Goal: Transaction & Acquisition: Complete application form

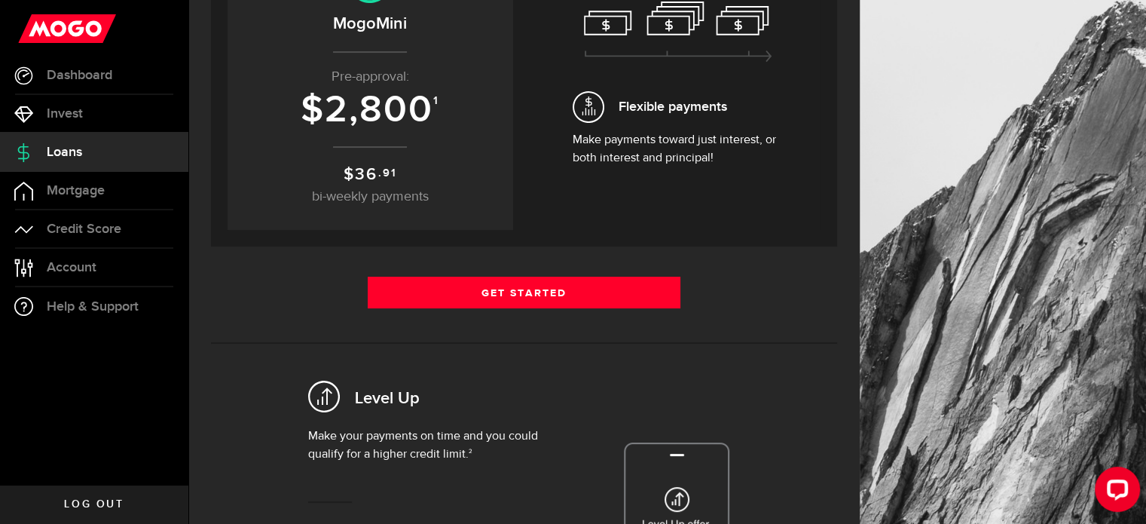
scroll to position [146, 0]
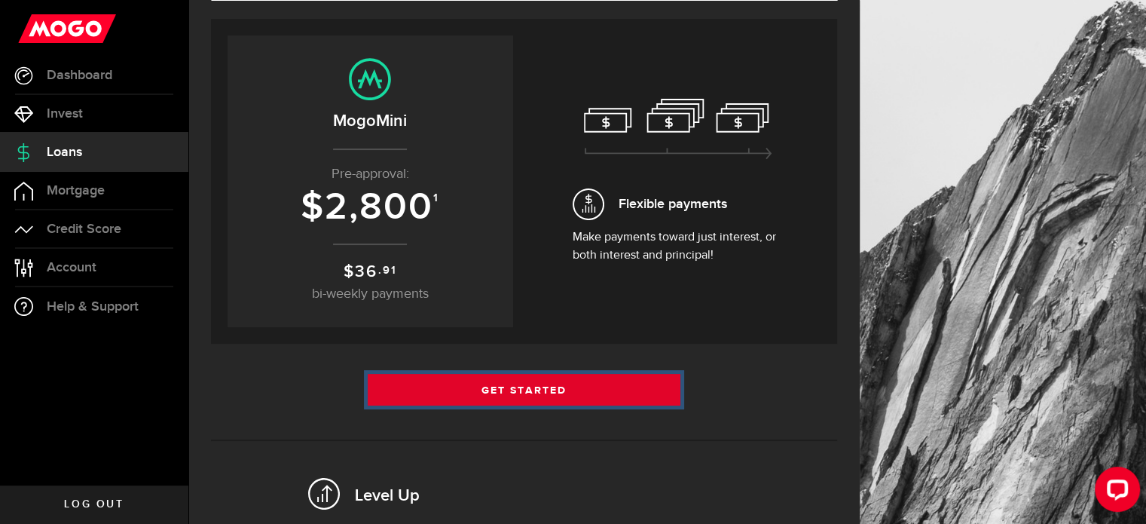
click at [470, 388] on link "Get Started" at bounding box center [525, 390] width 314 height 32
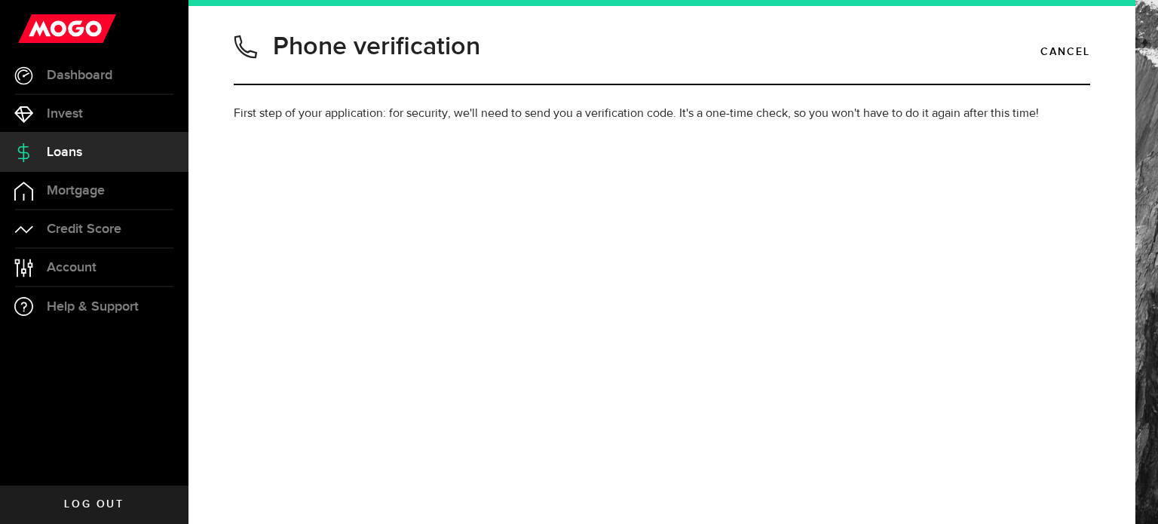
type input "6047492803"
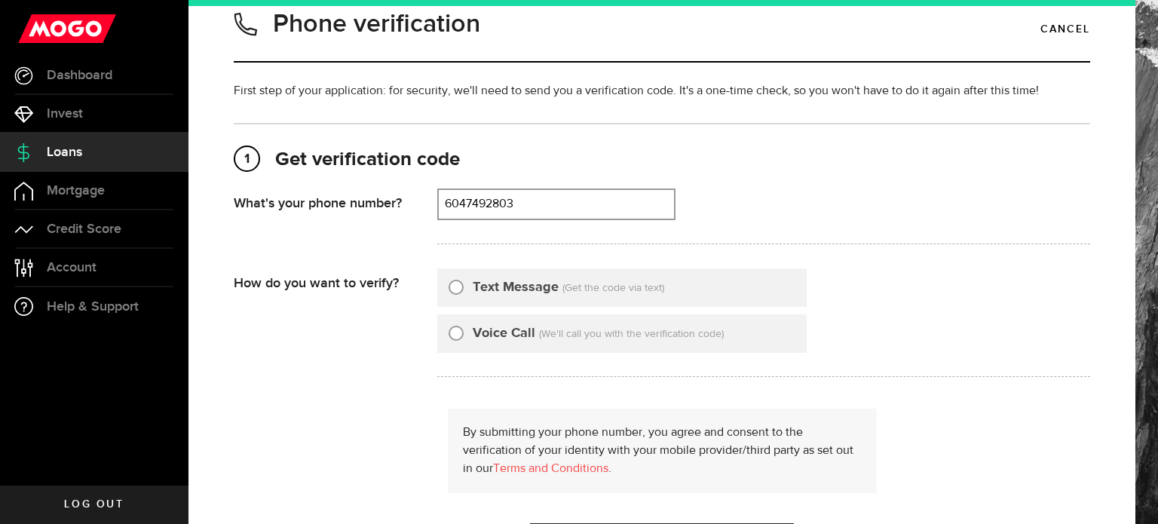
scroll to position [27, 0]
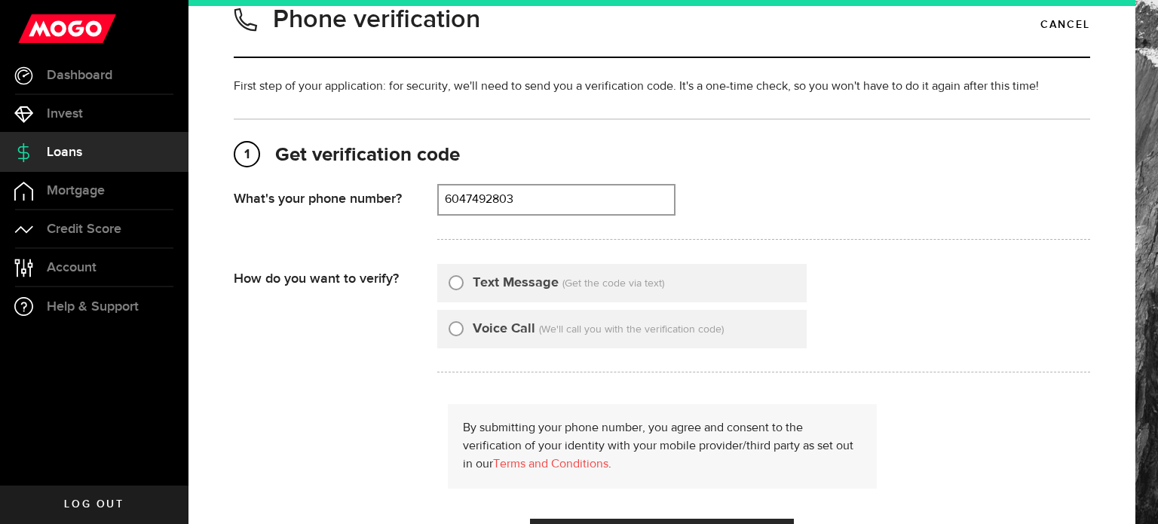
click at [452, 277] on input "Text Message" at bounding box center [455, 280] width 15 height 15
radio input "true"
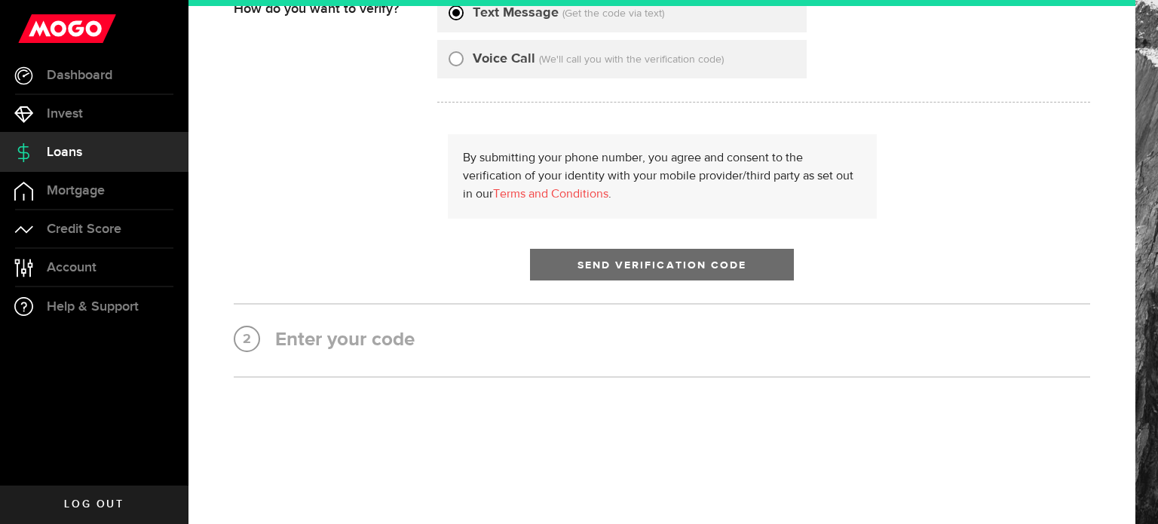
scroll to position [298, 0]
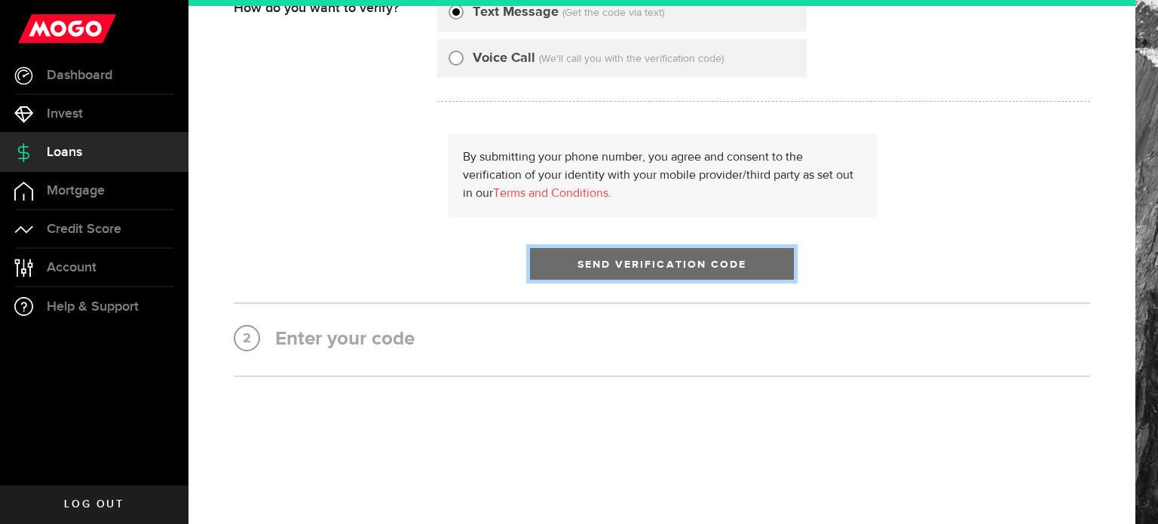
click at [621, 251] on button "Send Verification Code" at bounding box center [662, 264] width 264 height 32
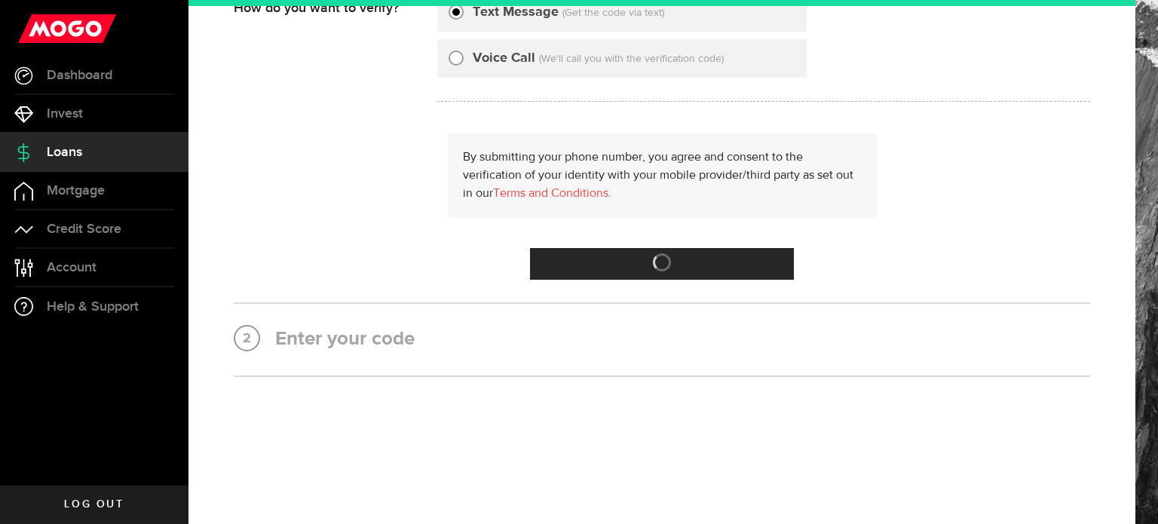
scroll to position [0, 0]
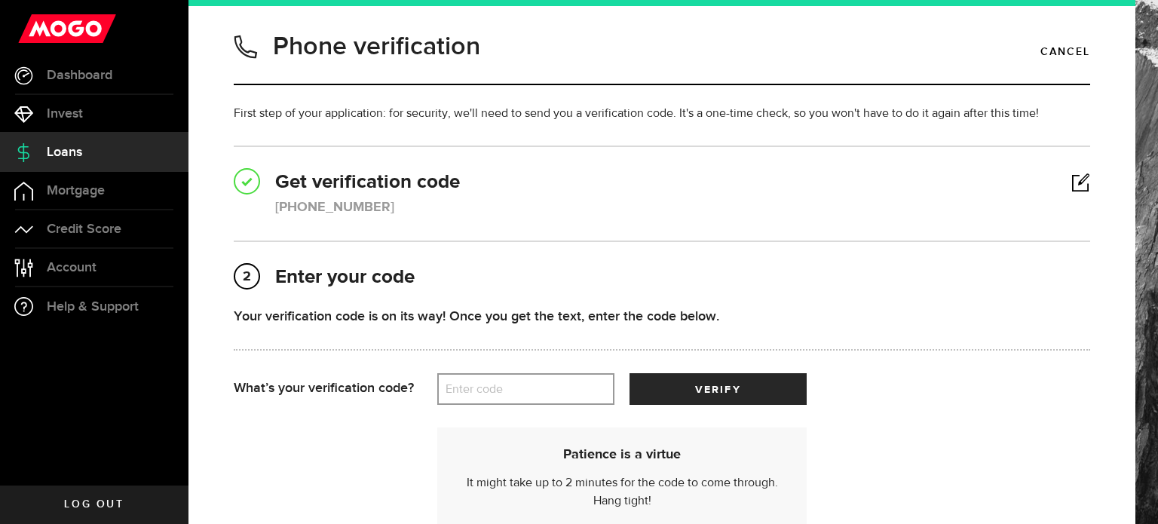
click at [485, 385] on label "Enter code" at bounding box center [525, 389] width 177 height 31
click at [485, 385] on input "Enter code" at bounding box center [525, 389] width 177 height 32
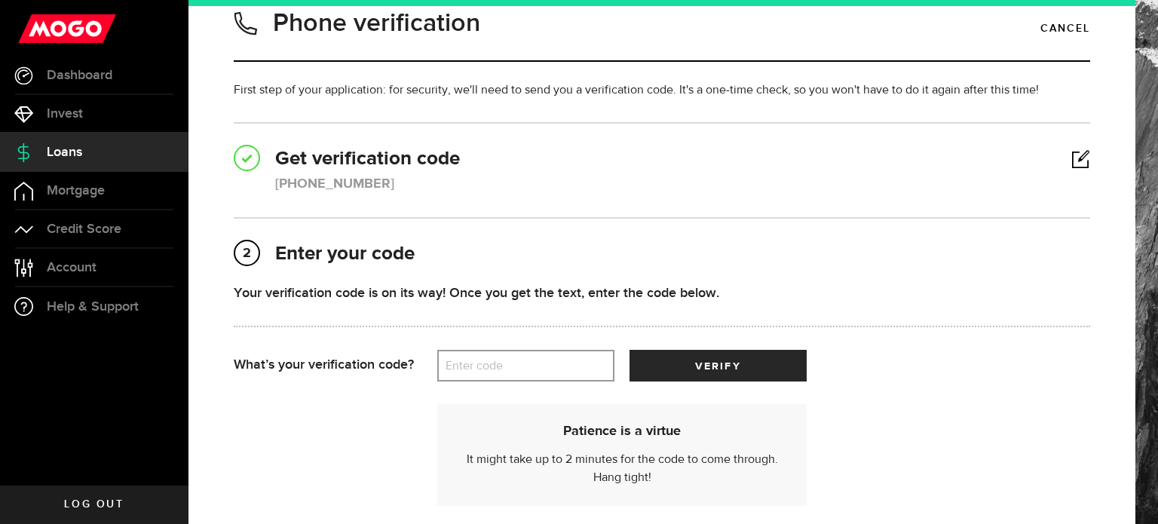
click at [488, 356] on label "Enter code" at bounding box center [525, 365] width 177 height 31
click at [488, 356] on input "Enter code" at bounding box center [525, 366] width 177 height 32
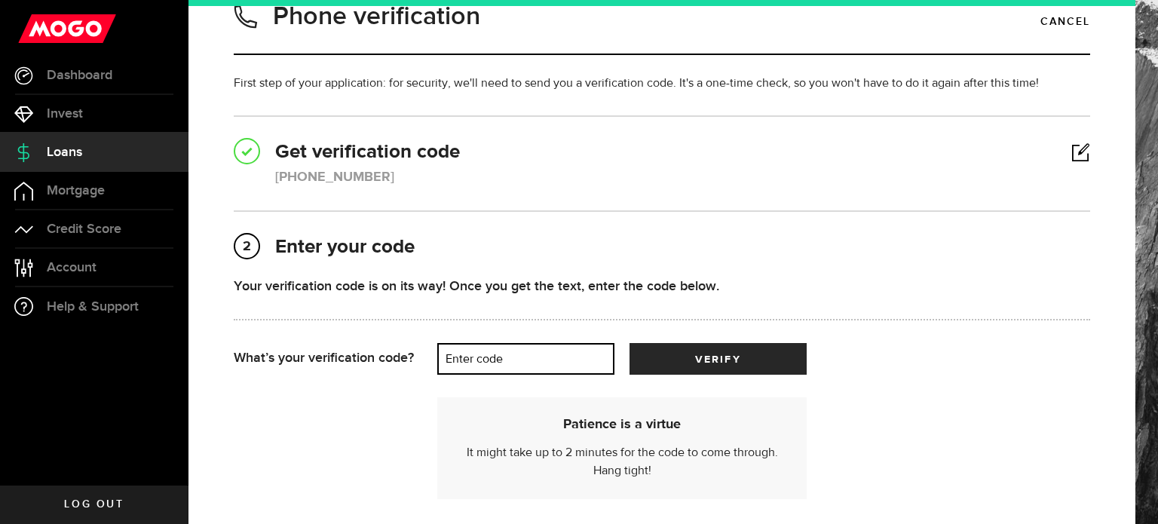
scroll to position [34, 0]
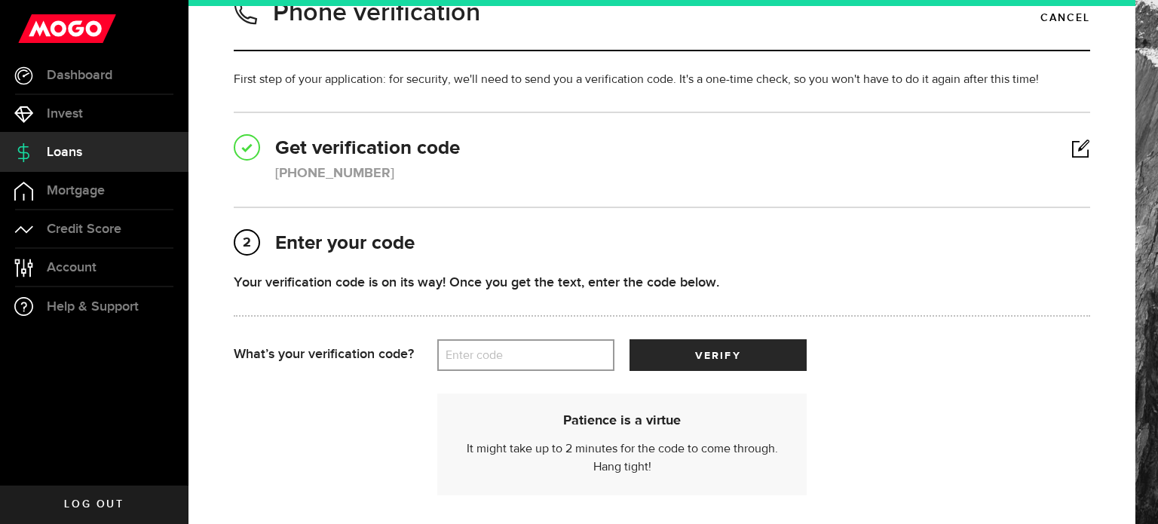
click at [473, 355] on label "Enter code" at bounding box center [525, 355] width 177 height 31
click at [473, 355] on input "Enter code" at bounding box center [525, 355] width 177 height 32
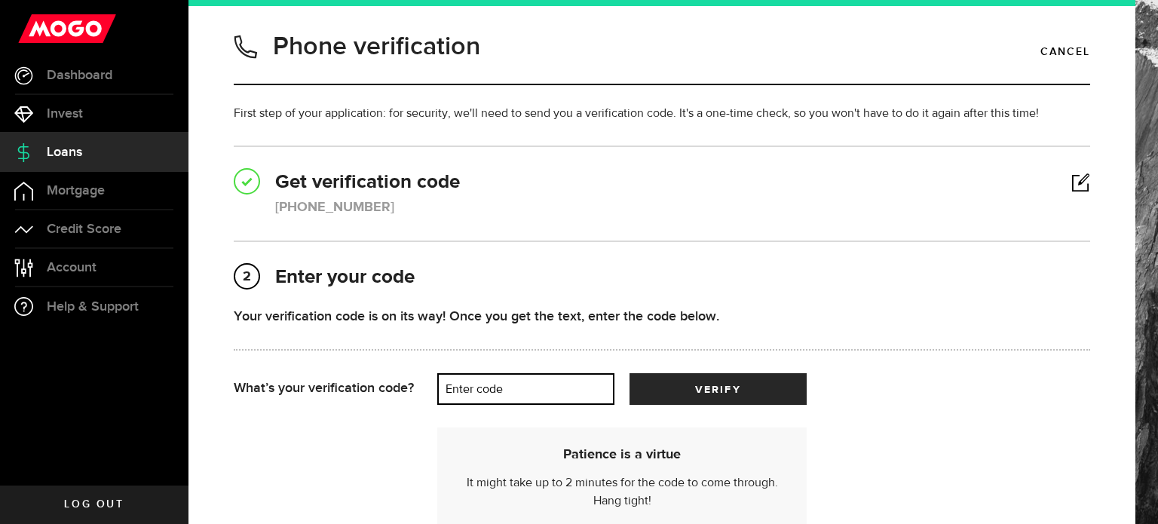
scroll to position [20, 0]
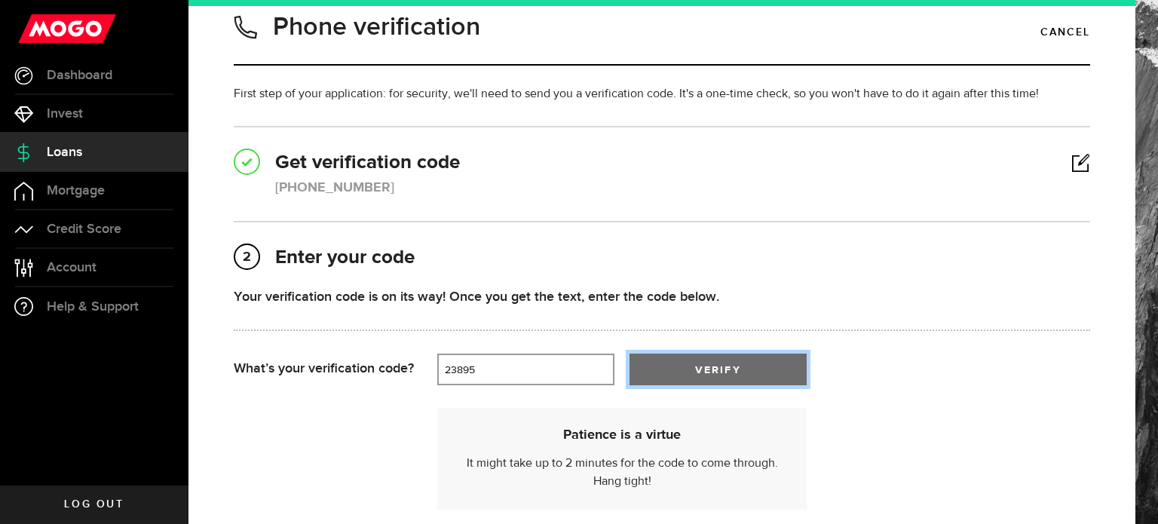
click at [695, 368] on span "verify" at bounding box center [717, 370] width 45 height 11
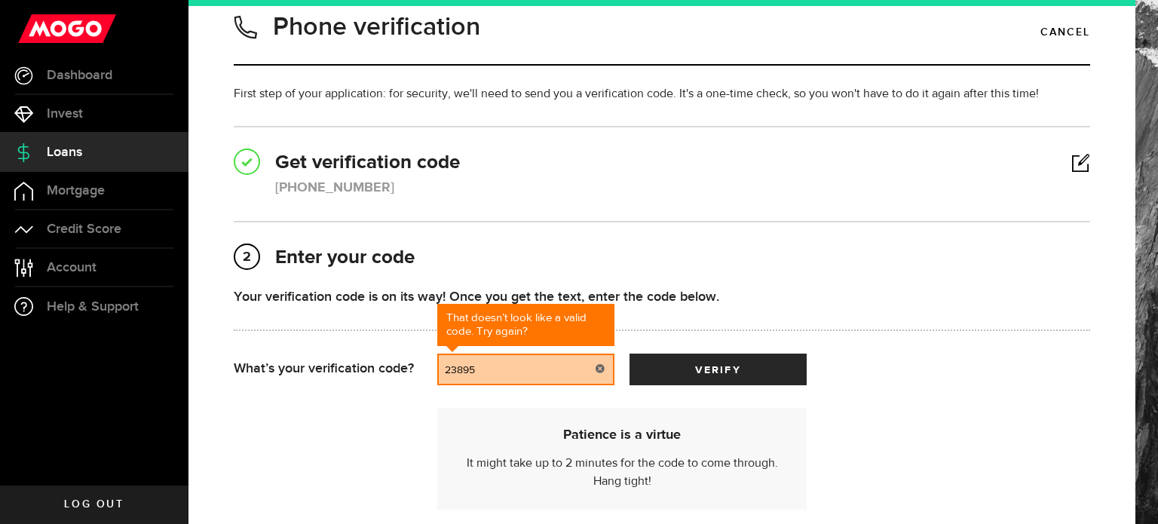
click at [494, 363] on input "23895" at bounding box center [525, 369] width 177 height 32
type input "29835"
click at [629, 353] on button "verify" at bounding box center [717, 369] width 177 height 32
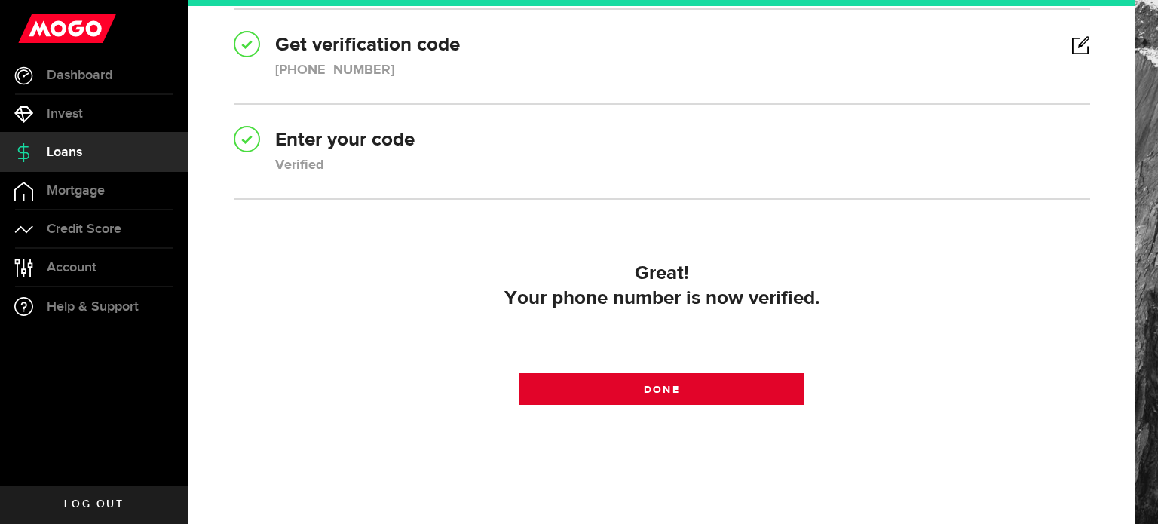
scroll to position [138, 0]
click at [586, 372] on link "Done" at bounding box center [662, 388] width 286 height 32
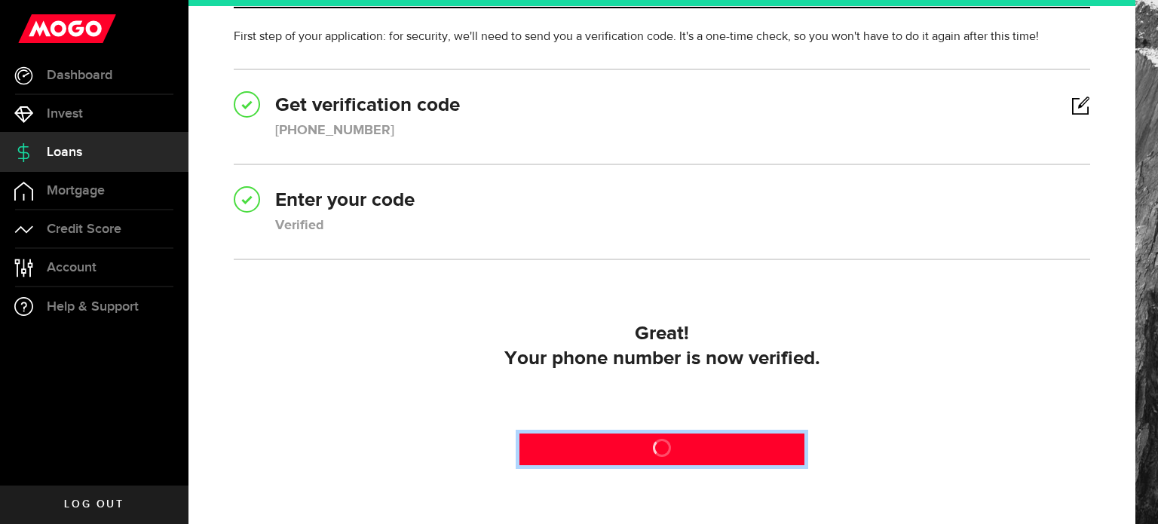
scroll to position [0, 0]
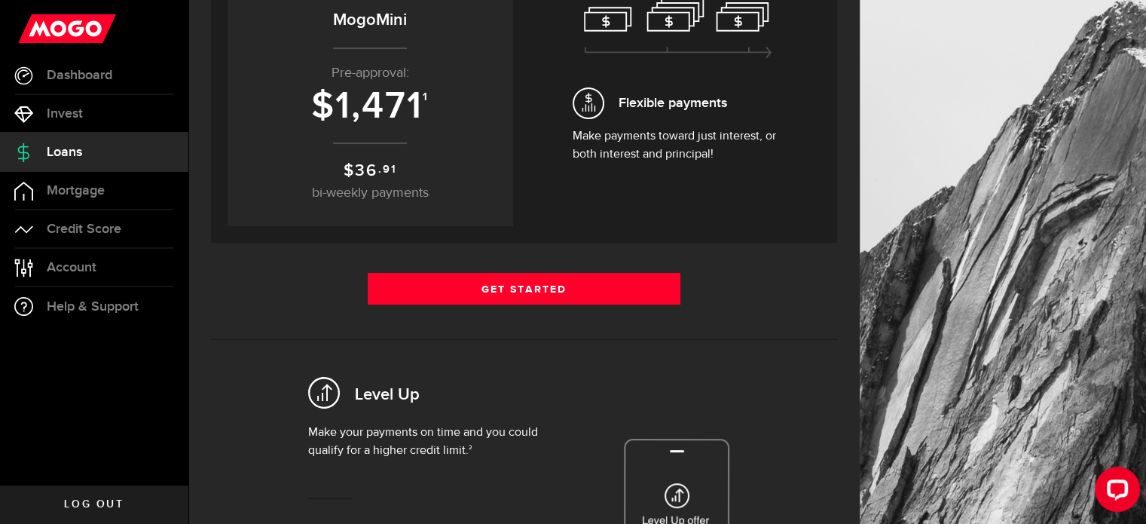
scroll to position [247, 0]
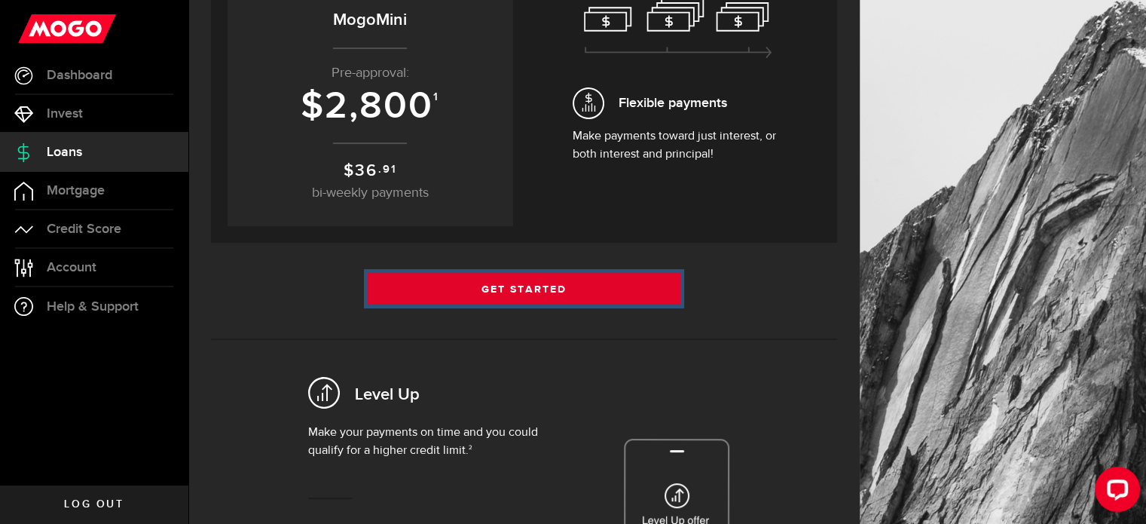
click at [461, 292] on link "Get Started" at bounding box center [525, 289] width 314 height 32
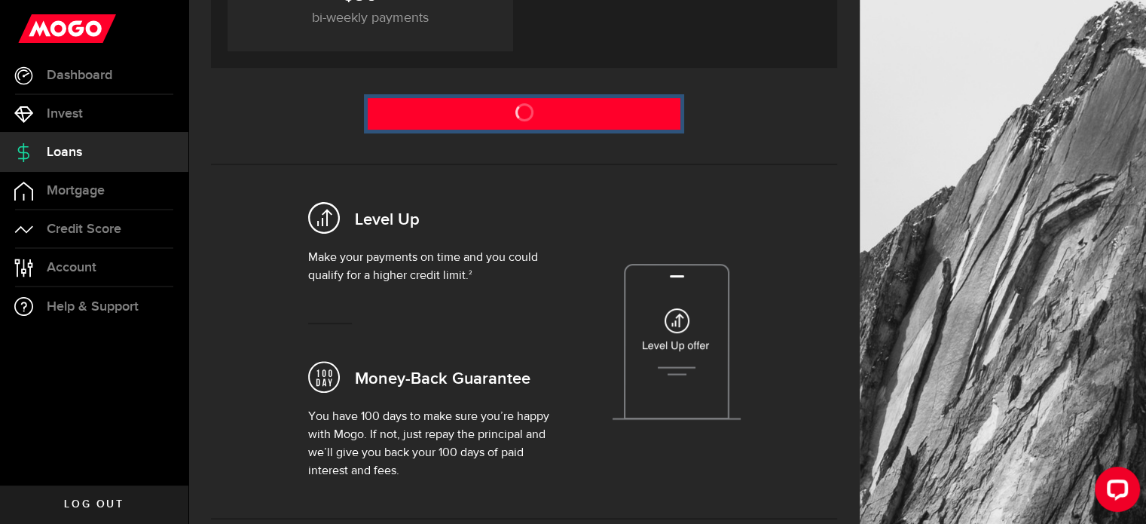
scroll to position [422, 0]
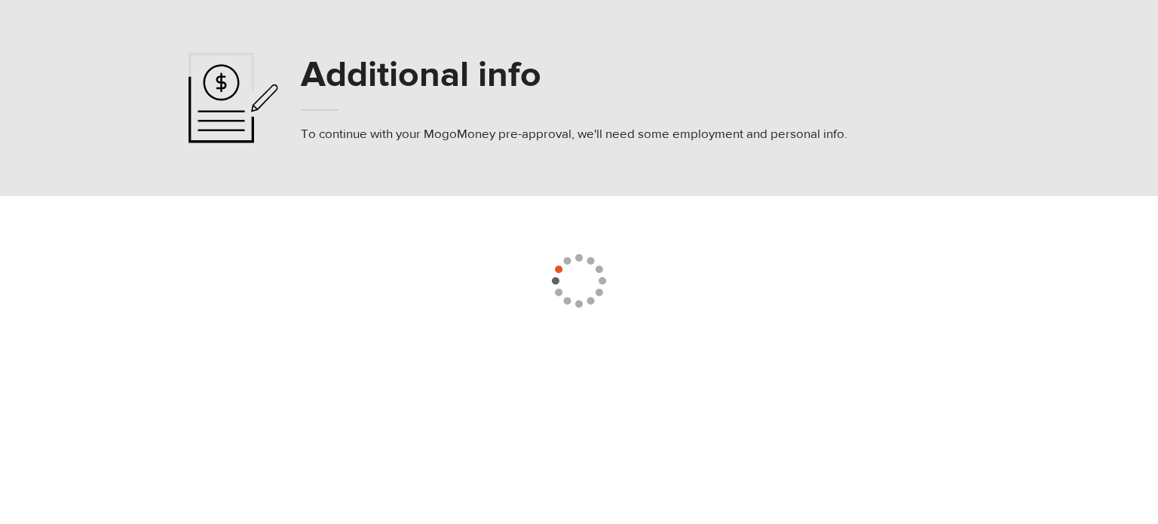
select select
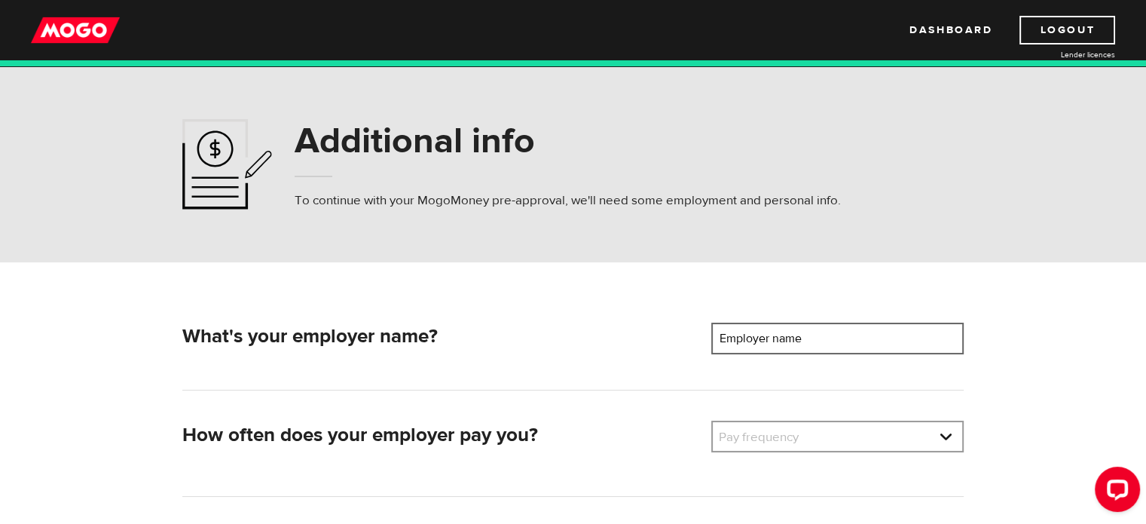
click at [835, 332] on input "Employer name" at bounding box center [837, 339] width 252 height 32
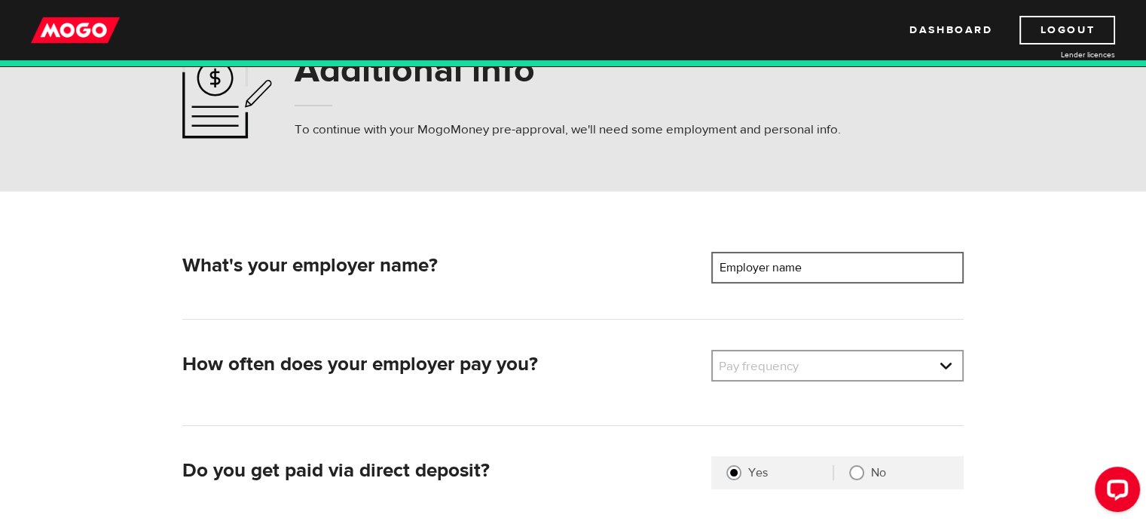
scroll to position [72, 0]
click at [794, 274] on label "Employer name" at bounding box center [771, 266] width 121 height 32
click at [794, 274] on input "Employer name" at bounding box center [837, 266] width 252 height 32
click at [794, 274] on label "Employer name" at bounding box center [771, 266] width 121 height 32
click at [794, 274] on input "Employer name" at bounding box center [837, 266] width 252 height 32
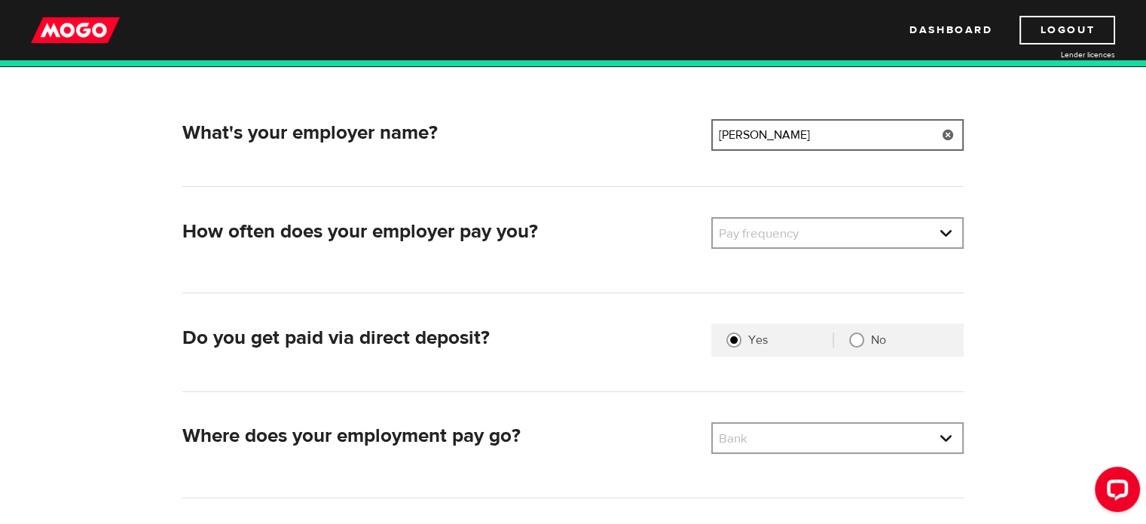
scroll to position [205, 0]
type input "harleen boparai"
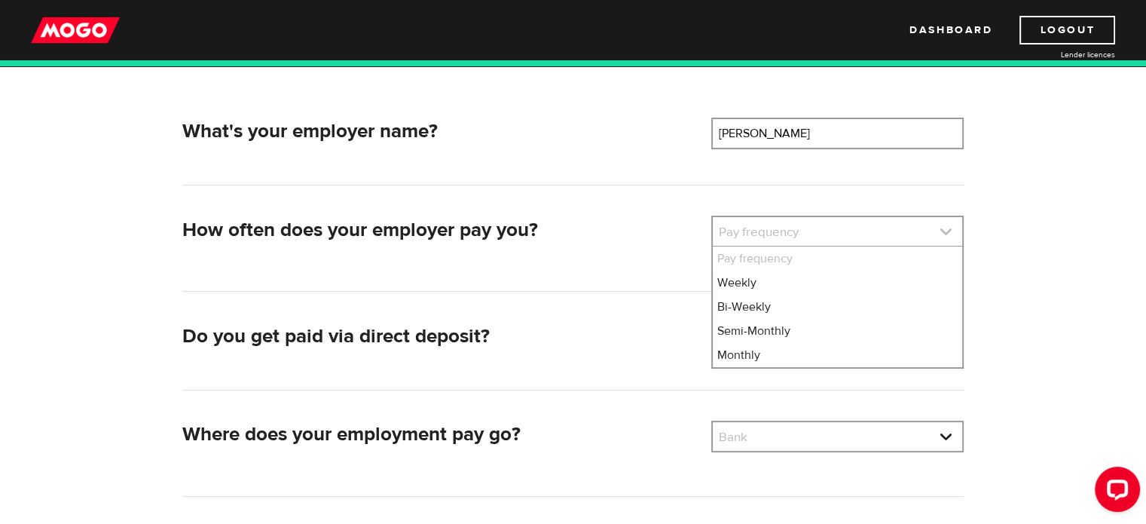
click at [787, 231] on link at bounding box center [837, 231] width 249 height 29
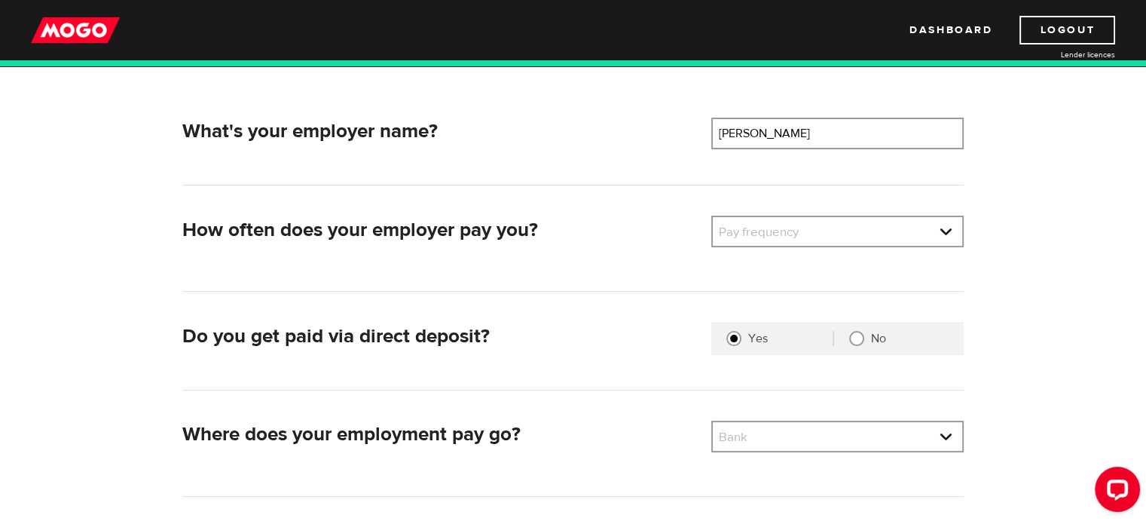
click at [781, 208] on div "What's your employer name? Employer name Please enter your employer's name harl…" at bounding box center [573, 345] width 804 height 455
click at [784, 228] on link at bounding box center [837, 231] width 249 height 29
click at [781, 237] on link at bounding box center [837, 231] width 249 height 29
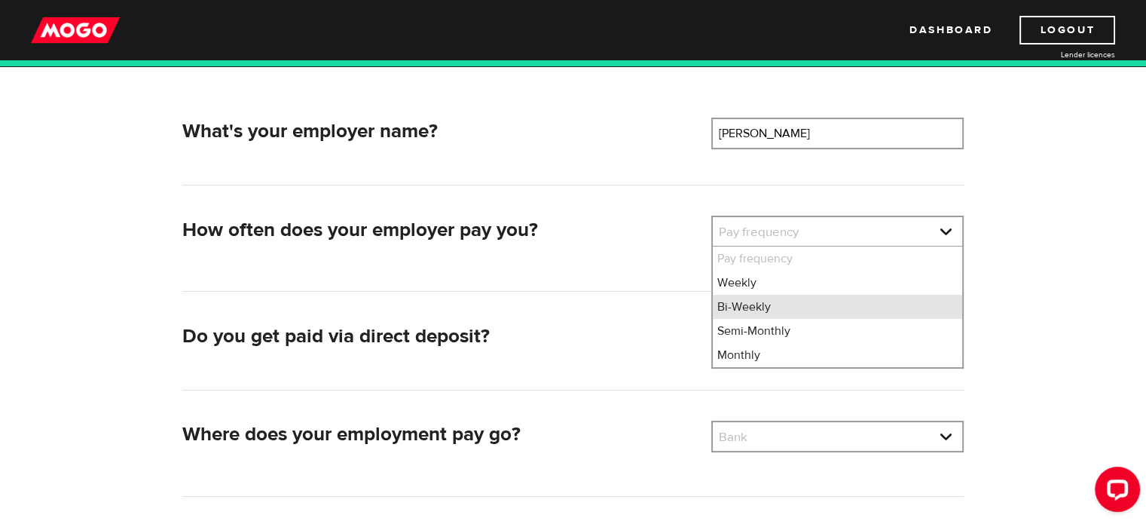
click at [779, 304] on li "Bi-Weekly" at bounding box center [837, 307] width 249 height 24
select select "2"
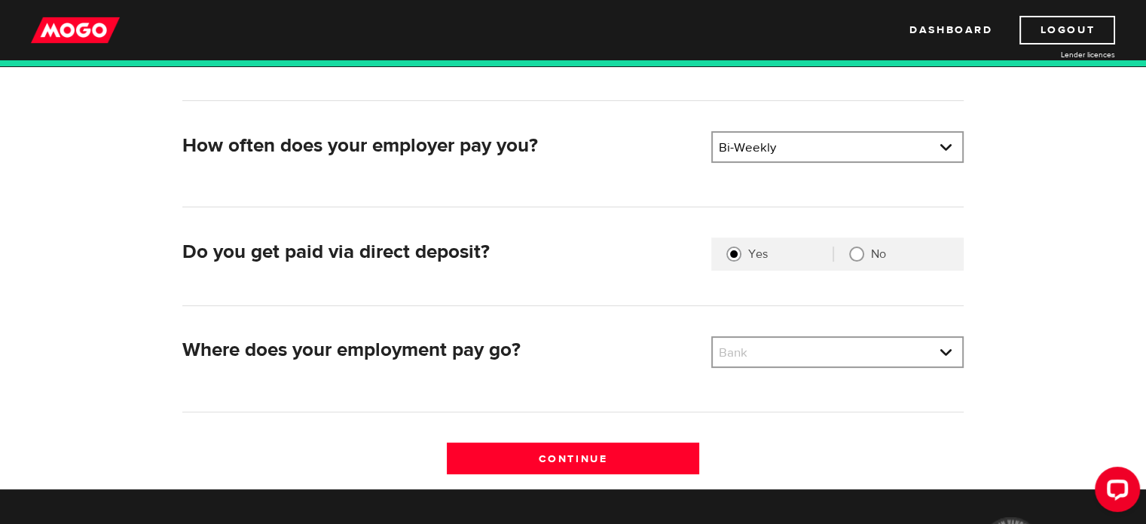
scroll to position [291, 0]
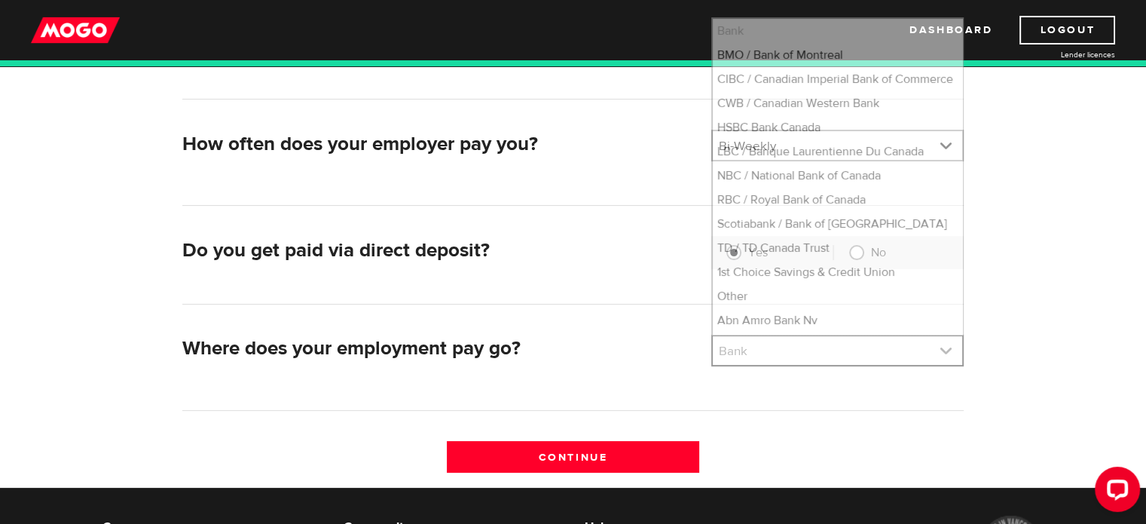
click at [754, 363] on link at bounding box center [837, 350] width 249 height 29
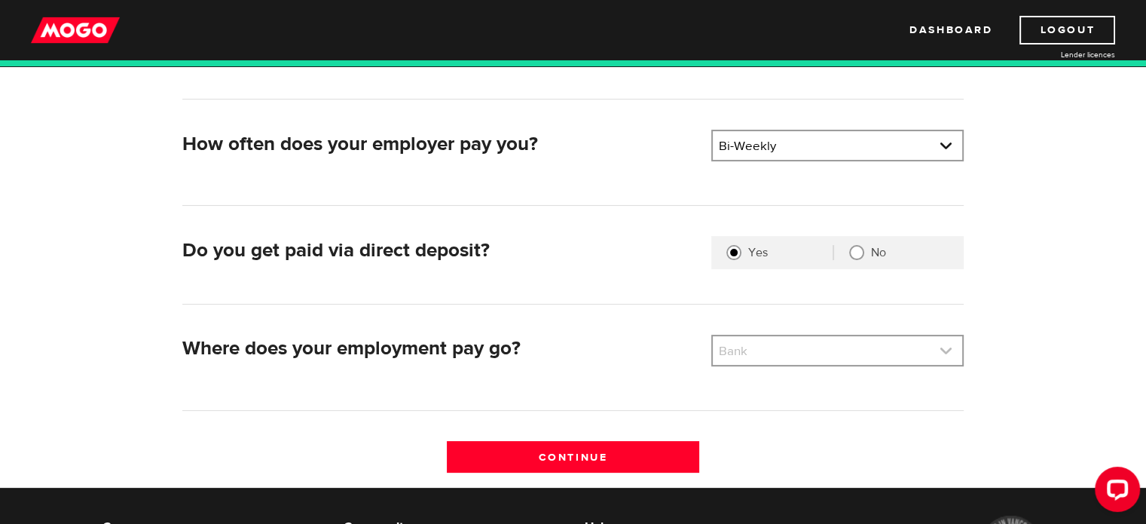
click at [753, 355] on link at bounding box center [837, 350] width 249 height 29
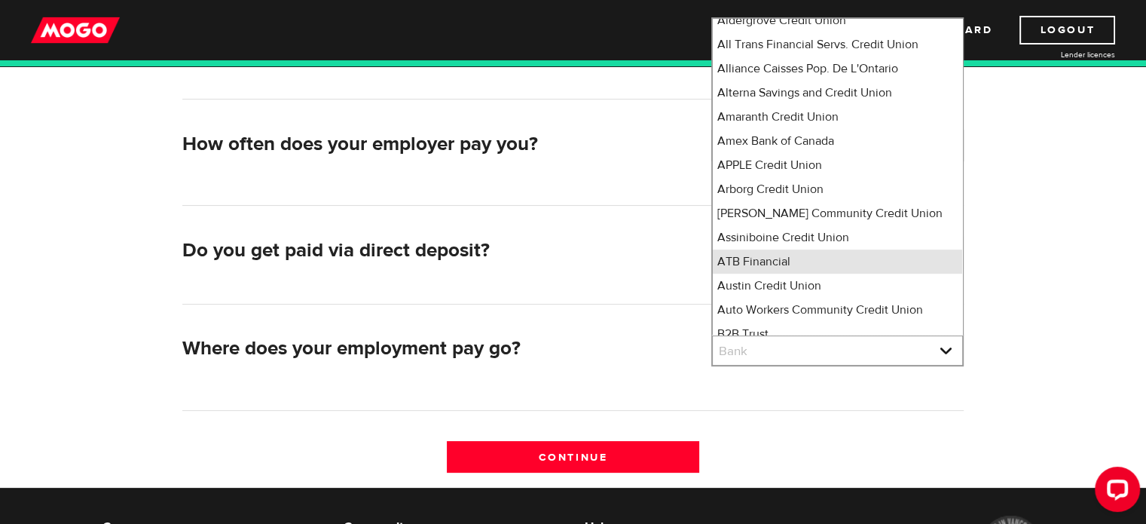
scroll to position [0, 0]
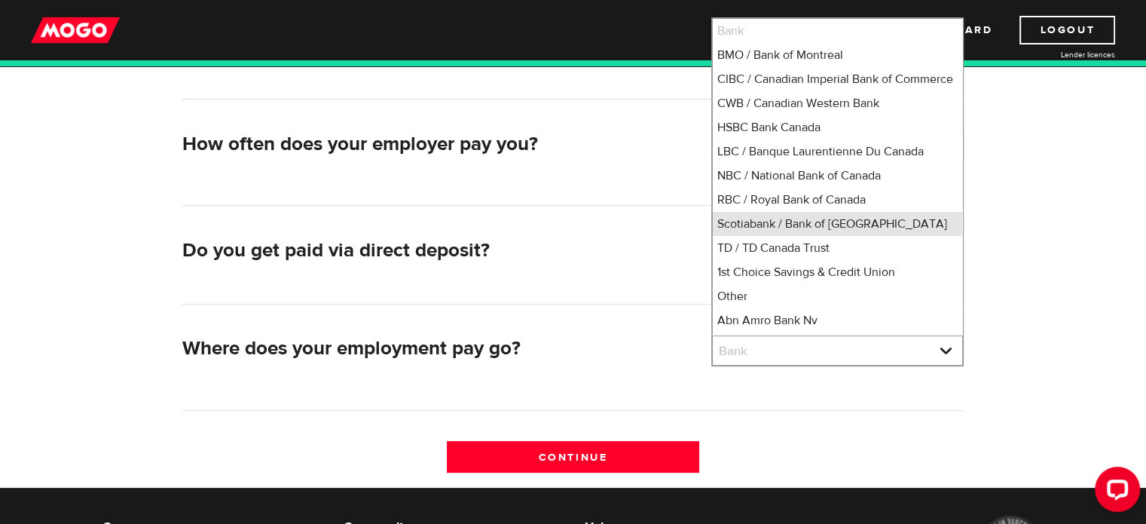
click at [770, 236] on li "Scotiabank / Bank of [GEOGRAPHIC_DATA]" at bounding box center [837, 224] width 249 height 24
select select "2"
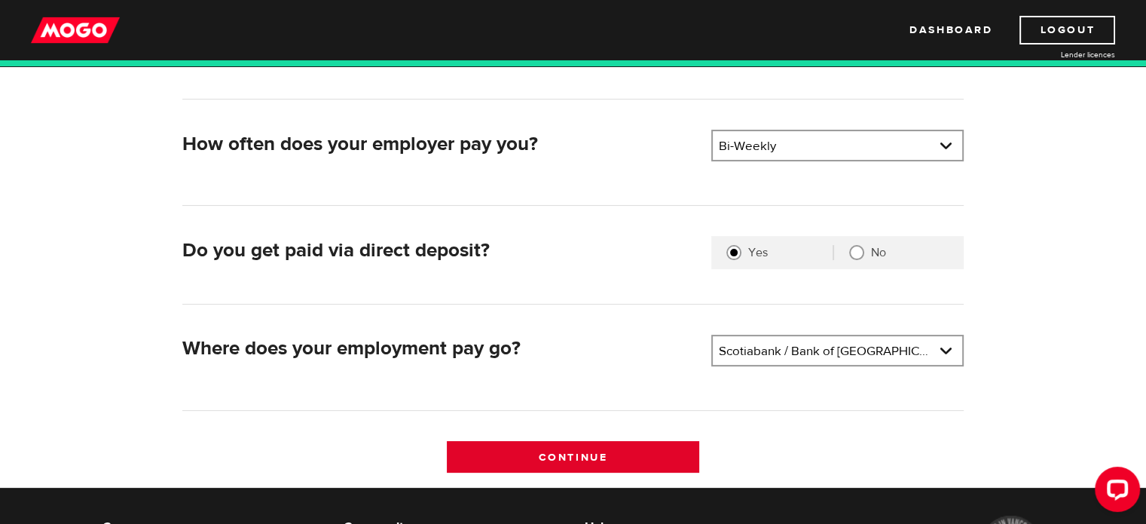
click at [581, 457] on input "Continue" at bounding box center [573, 457] width 252 height 32
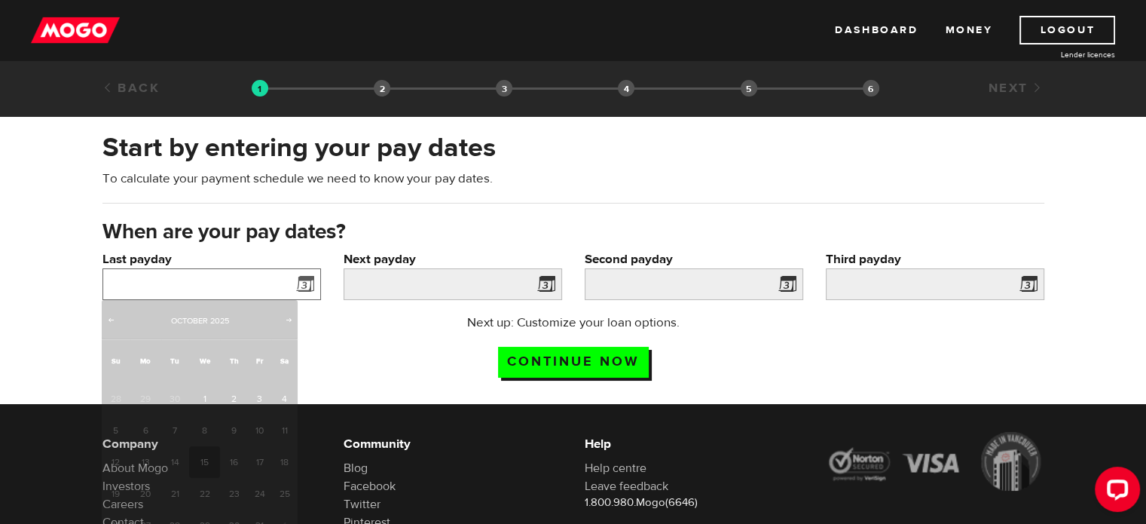
click at [271, 276] on input "Last payday" at bounding box center [211, 284] width 219 height 32
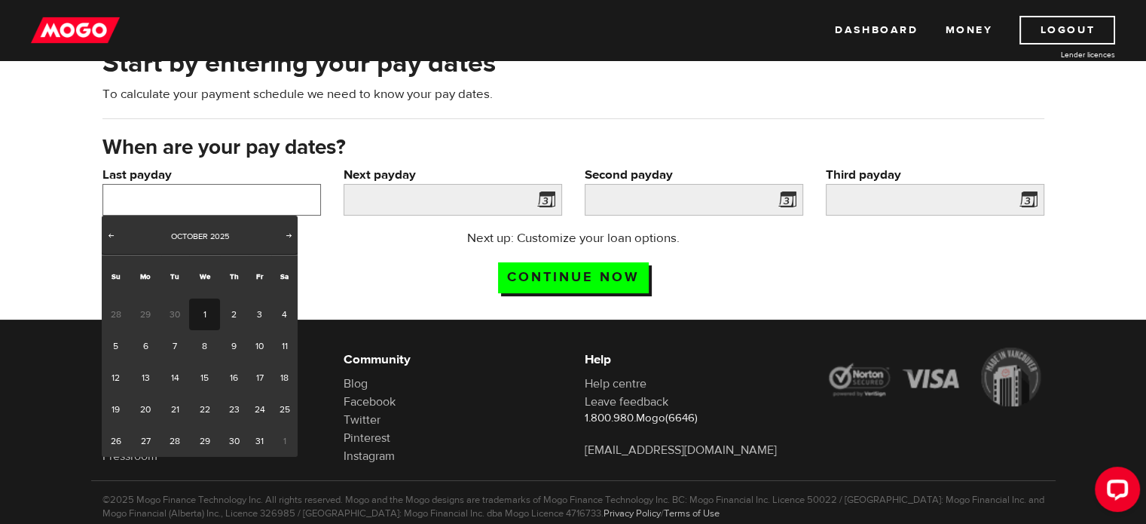
scroll to position [84, 0]
click at [257, 344] on link "10" at bounding box center [260, 346] width 23 height 32
type input "2025/10/10"
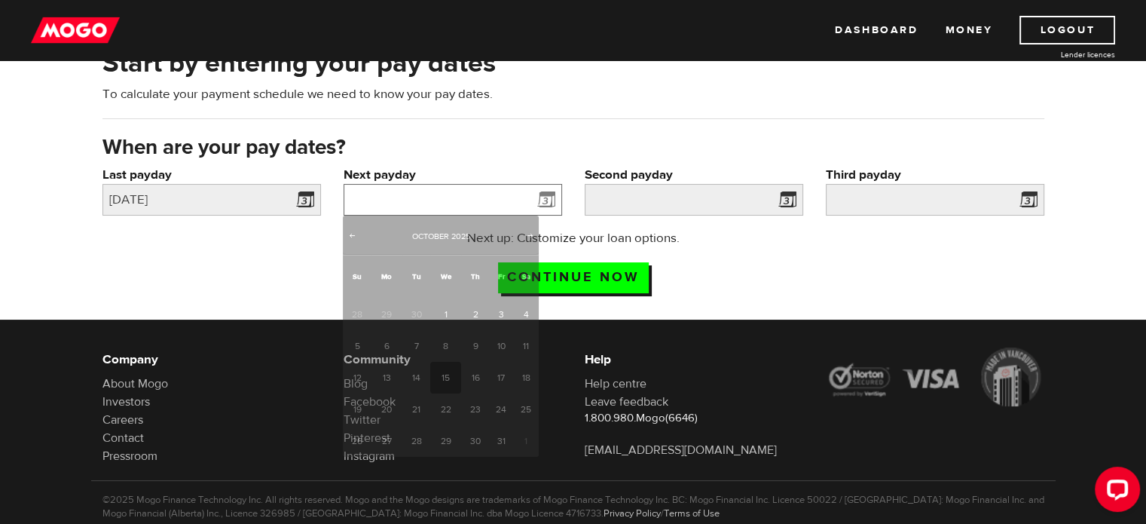
click at [411, 194] on input "Next payday" at bounding box center [453, 200] width 219 height 32
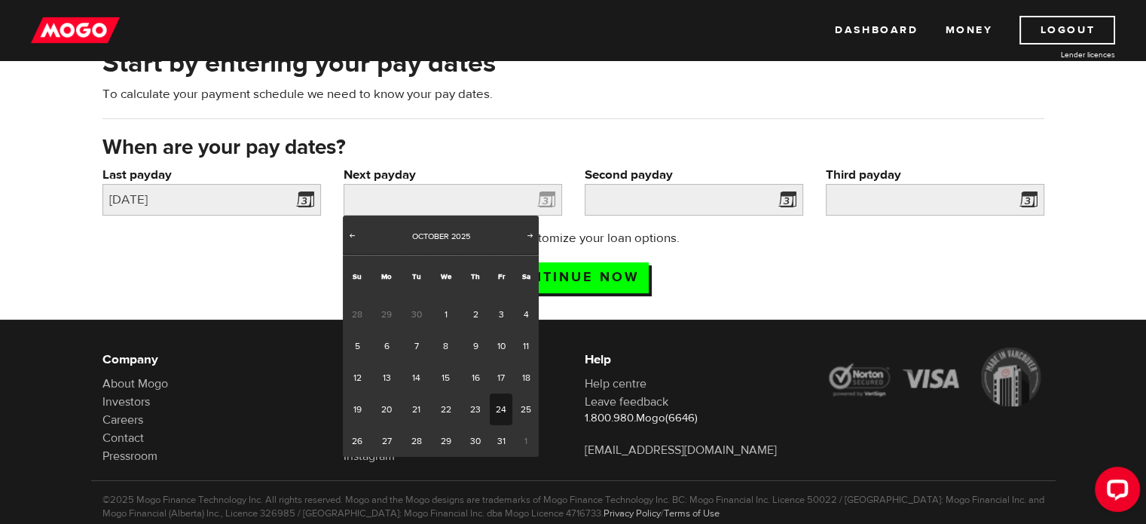
click at [494, 404] on link "24" at bounding box center [501, 409] width 23 height 32
type input "2025/10/24"
type input "2025/11/7"
type input "2025/11/21"
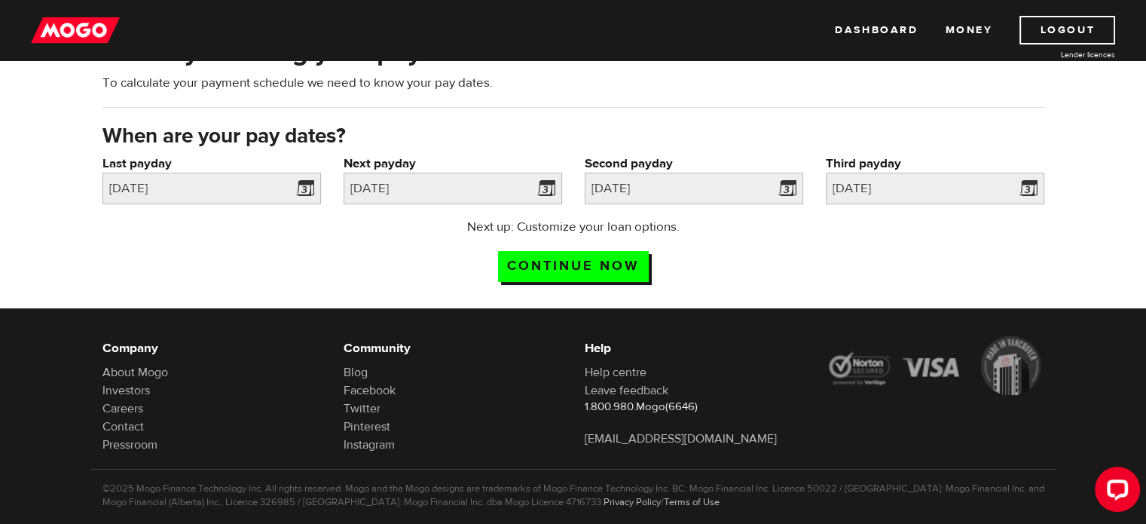
scroll to position [101, 0]
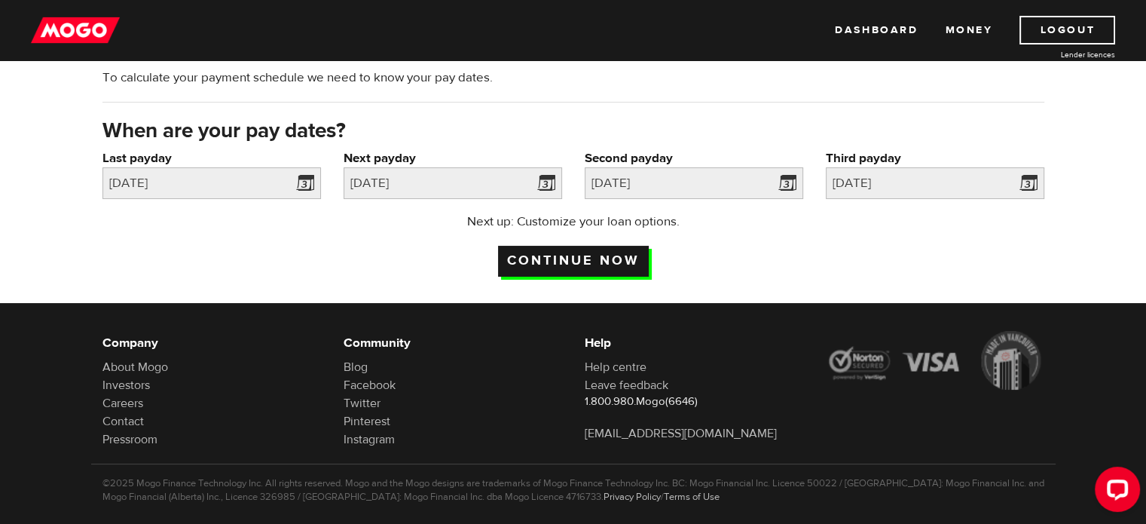
click at [630, 261] on input "Continue now" at bounding box center [573, 261] width 151 height 31
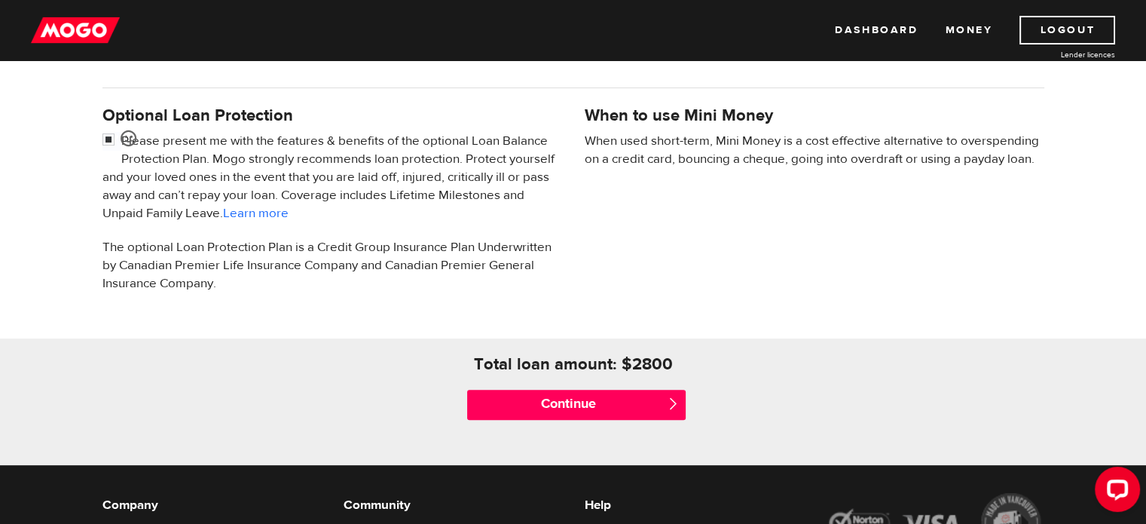
scroll to position [472, 0]
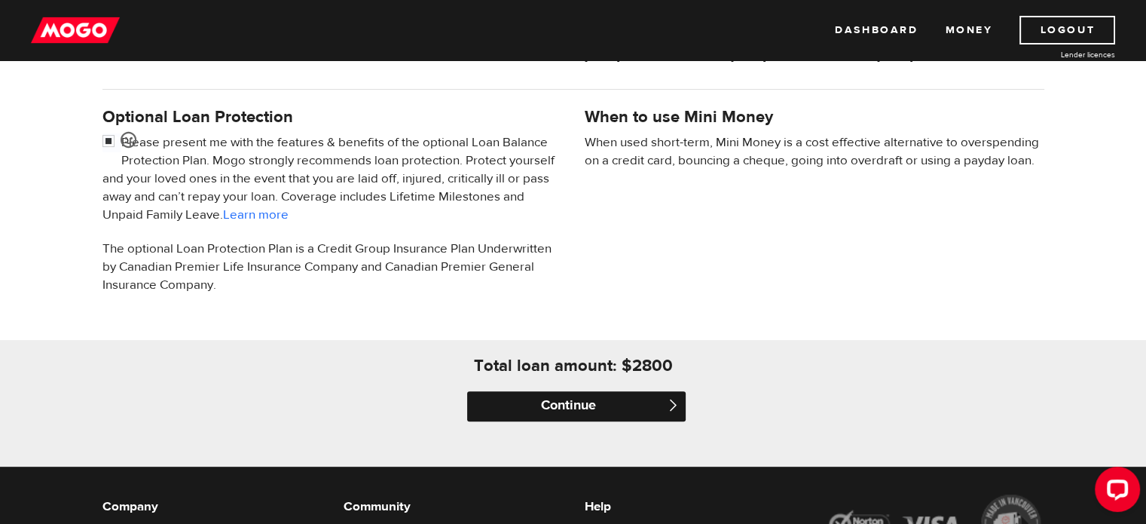
click at [603, 403] on input "Continue" at bounding box center [576, 406] width 219 height 30
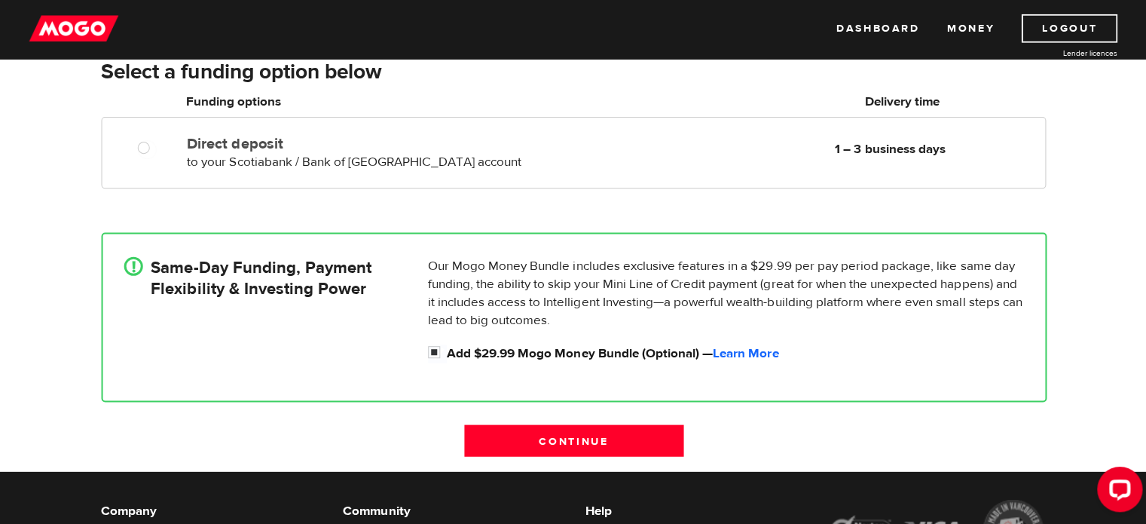
scroll to position [264, 0]
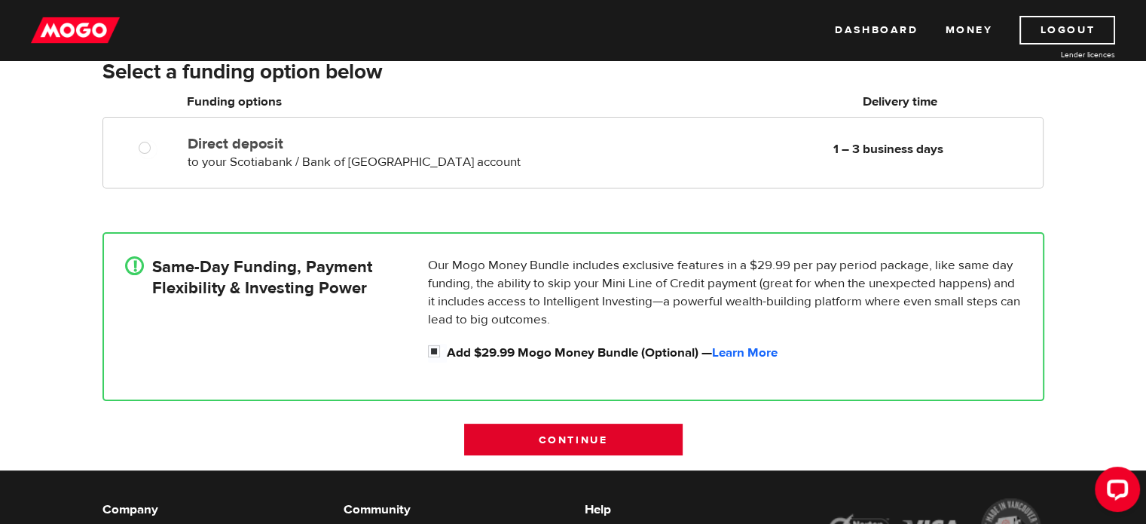
click at [559, 427] on input "Continue" at bounding box center [573, 440] width 219 height 32
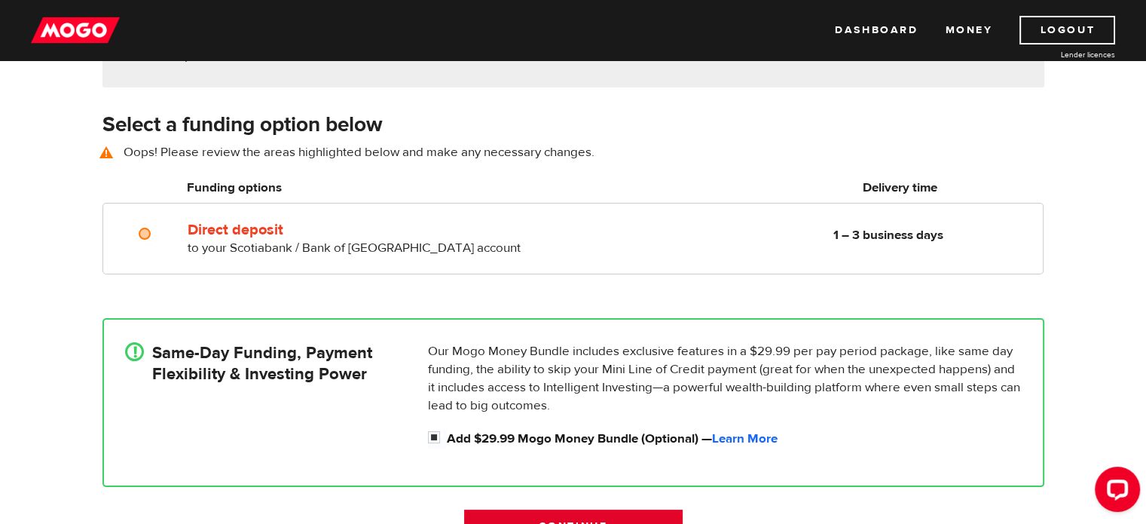
scroll to position [210, 0]
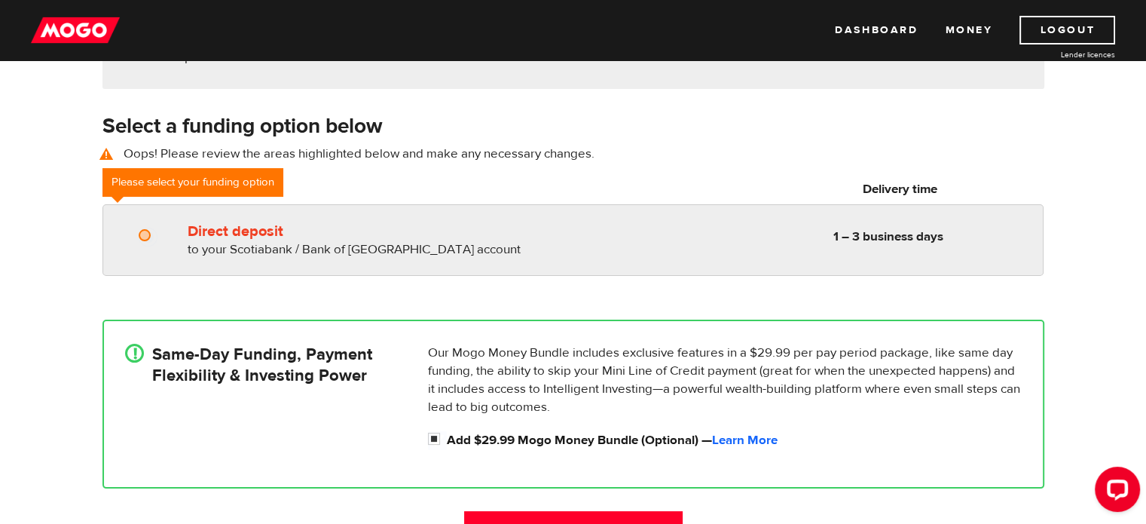
radio input "true"
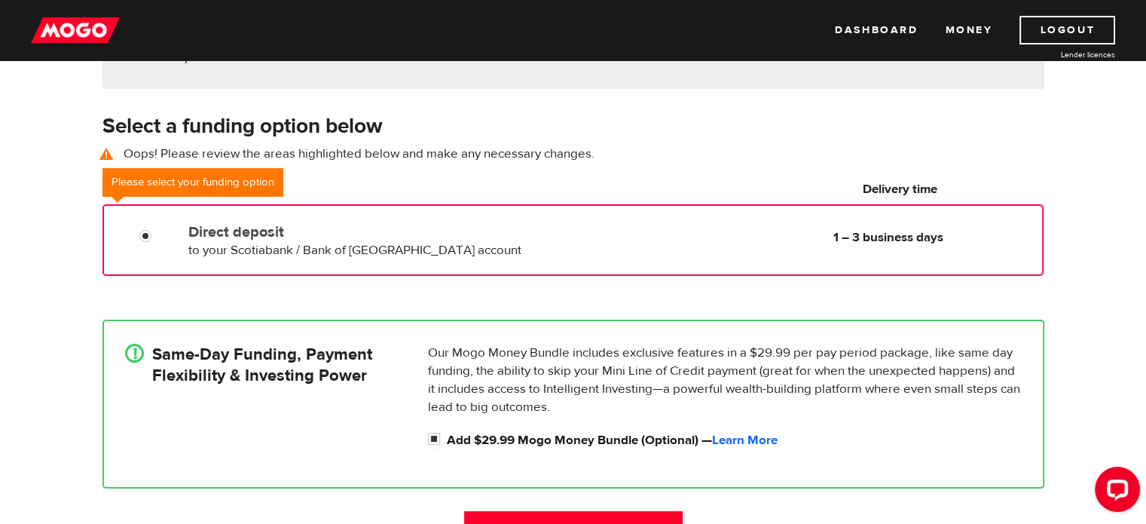
click at [359, 207] on div "Direct deposit to your Scotiabank / Bank of Nova Scotia account Delivery in 1 –…" at bounding box center [572, 240] width 941 height 72
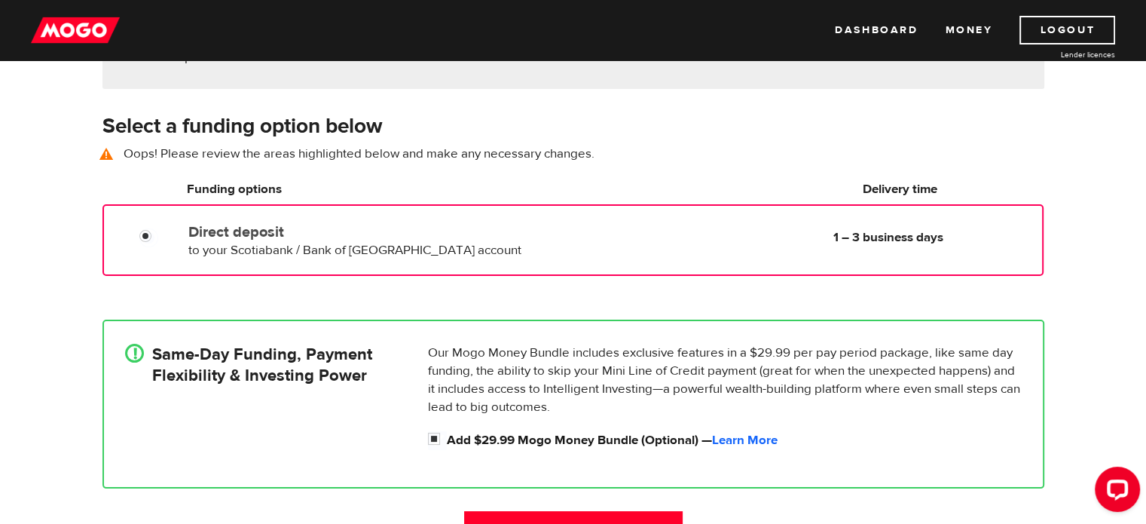
click at [352, 182] on h6 "Funding options" at bounding box center [360, 189] width 347 height 18
click at [329, 252] on span "to your Scotiabank / Bank of Nova Scotia account" at bounding box center [354, 250] width 333 height 17
click at [357, 361] on h4 "Same-Day Funding, Payment Flexibility & Investing Power" at bounding box center [262, 365] width 220 height 42
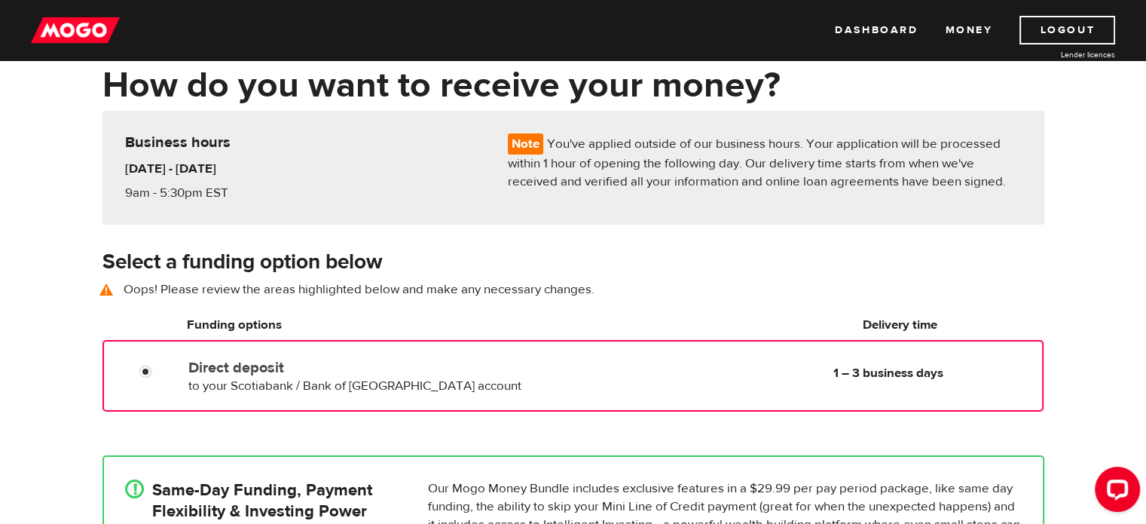
scroll to position [72, 0]
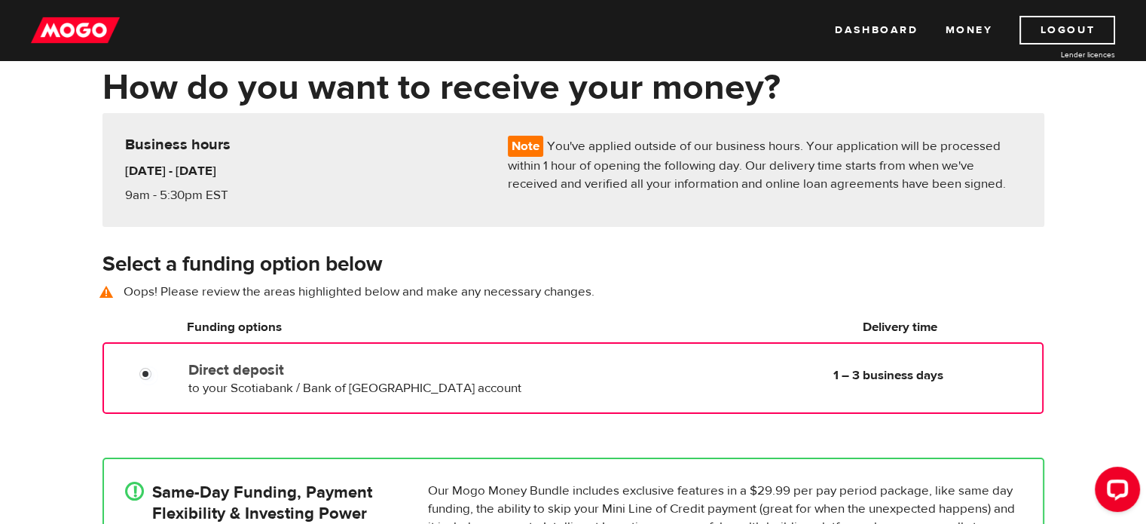
click at [357, 361] on label "Direct deposit" at bounding box center [361, 370] width 346 height 18
click at [158, 366] on input "Direct deposit" at bounding box center [148, 375] width 19 height 19
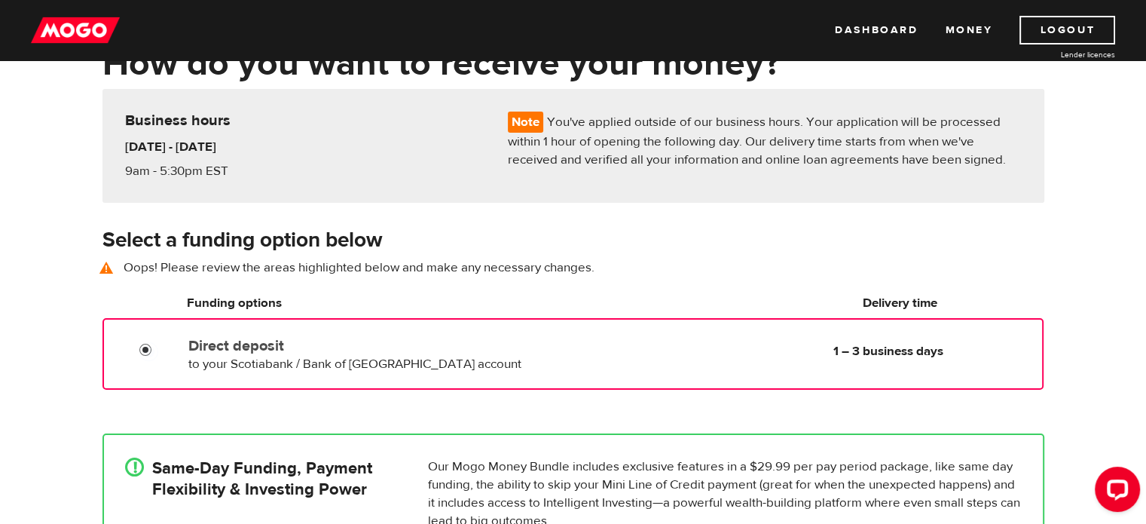
scroll to position [98, 0]
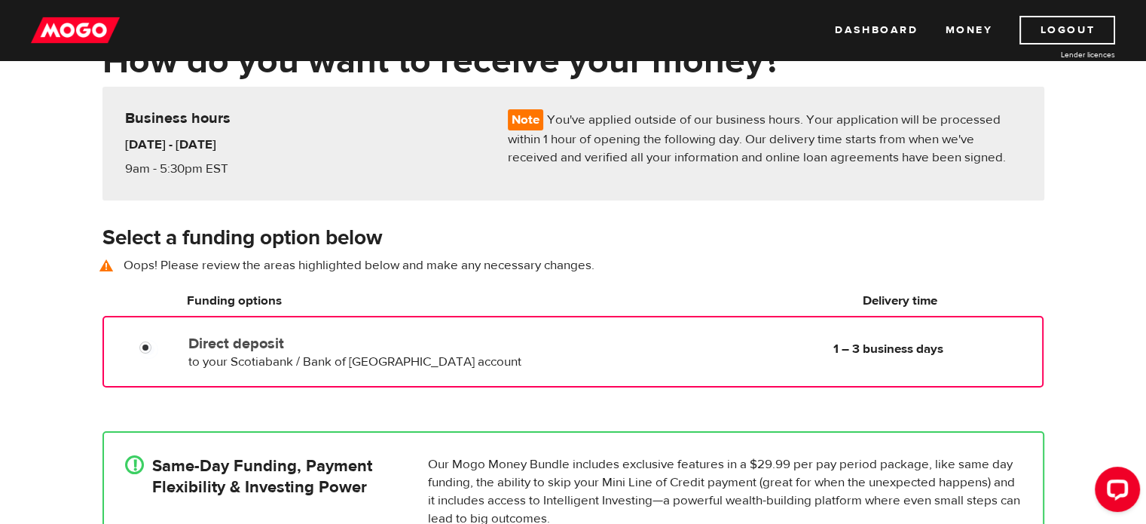
click at [341, 451] on div "! Same-Day Funding, Payment Flexibility & Investing Power Our Mogo Money Bundle…" at bounding box center [573, 515] width 942 height 169
click at [327, 326] on div "Direct deposit to your Scotiabank / Bank of Nova Scotia account Delivery in 1 –…" at bounding box center [572, 352] width 941 height 72
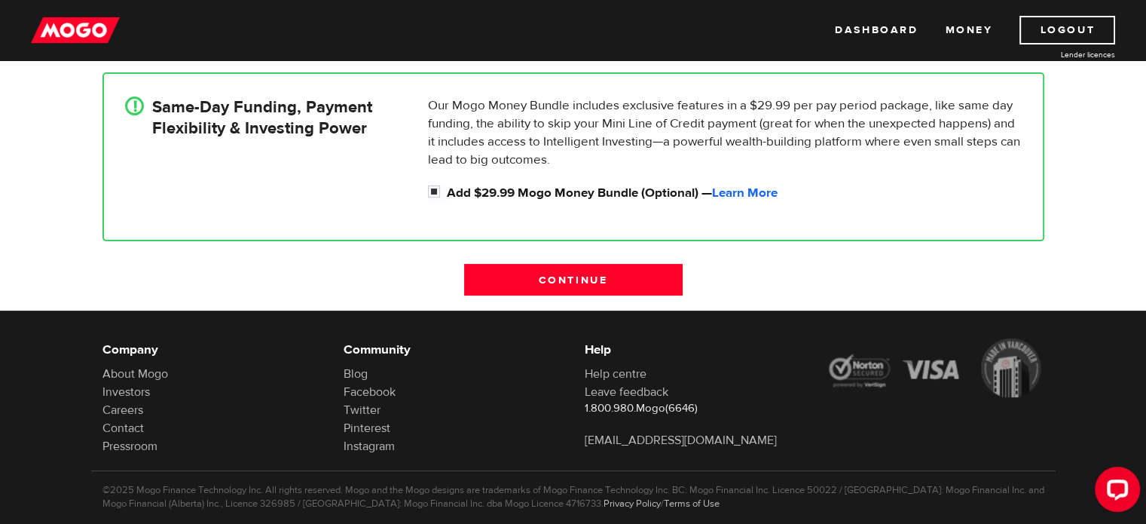
scroll to position [471, 0]
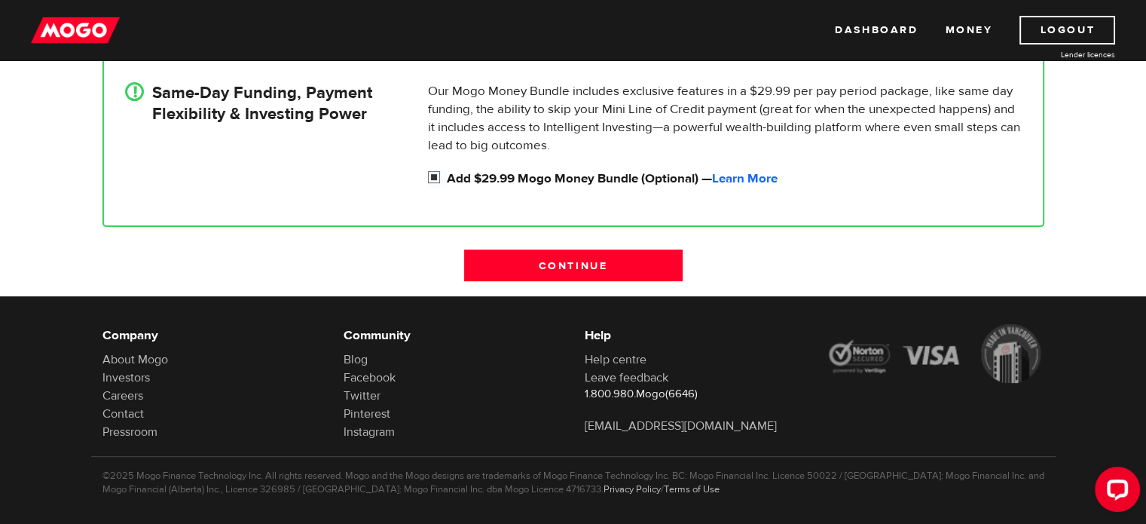
drag, startPoint x: 440, startPoint y: 176, endPoint x: 425, endPoint y: 174, distance: 15.2
click at [425, 174] on div "Our Mogo Money Bundle includes exclusive features in a $29.99 per pay period pa…" at bounding box center [725, 135] width 606 height 106
click at [431, 176] on div "Our Mogo Money Bundle includes exclusive features in a $29.99 per pay period pa…" at bounding box center [725, 135] width 606 height 106
click at [431, 176] on input "Add $29.99 Mogo Money Bundle (Optional) — Learn More" at bounding box center [437, 179] width 19 height 19
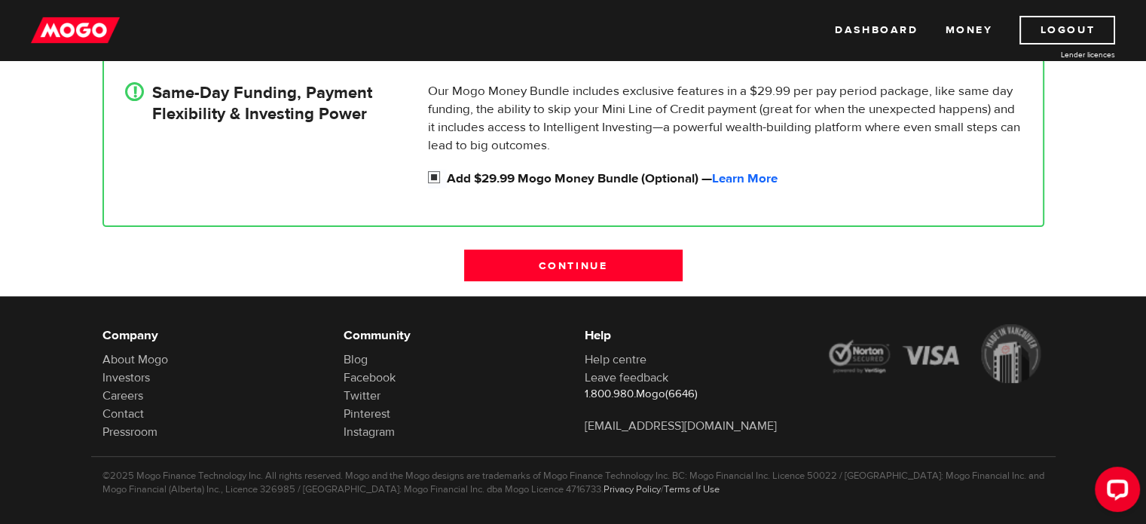
checkbox input "false"
radio input "false"
click at [431, 176] on input "Add $29.99 Mogo Money Bundle (Optional) — Learn More" at bounding box center [437, 179] width 19 height 19
checkbox input "true"
click at [512, 269] on input "Continue" at bounding box center [573, 265] width 219 height 32
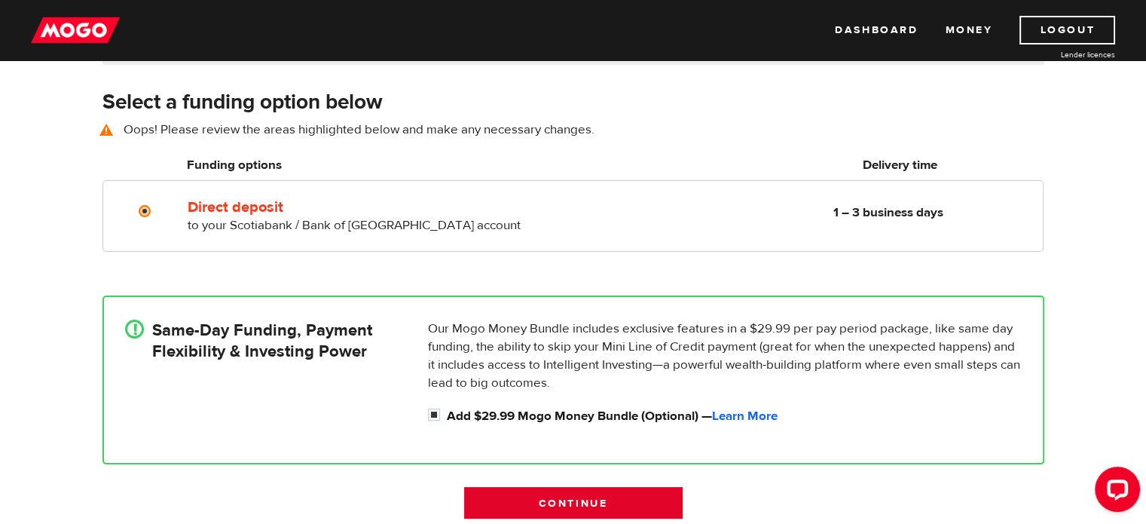
scroll to position [210, 0]
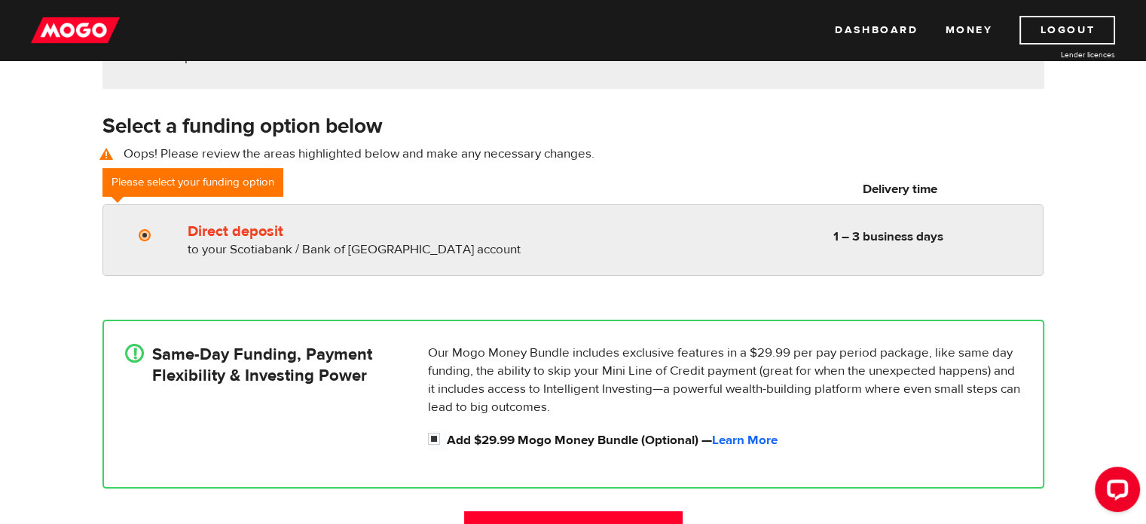
radio input "true"
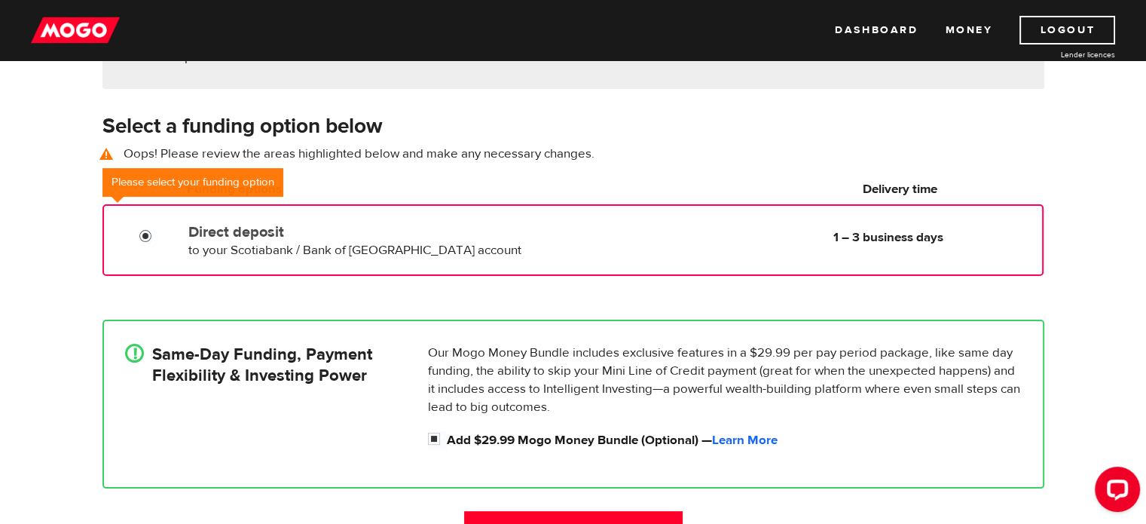
click at [143, 240] on input "Direct deposit" at bounding box center [148, 237] width 19 height 19
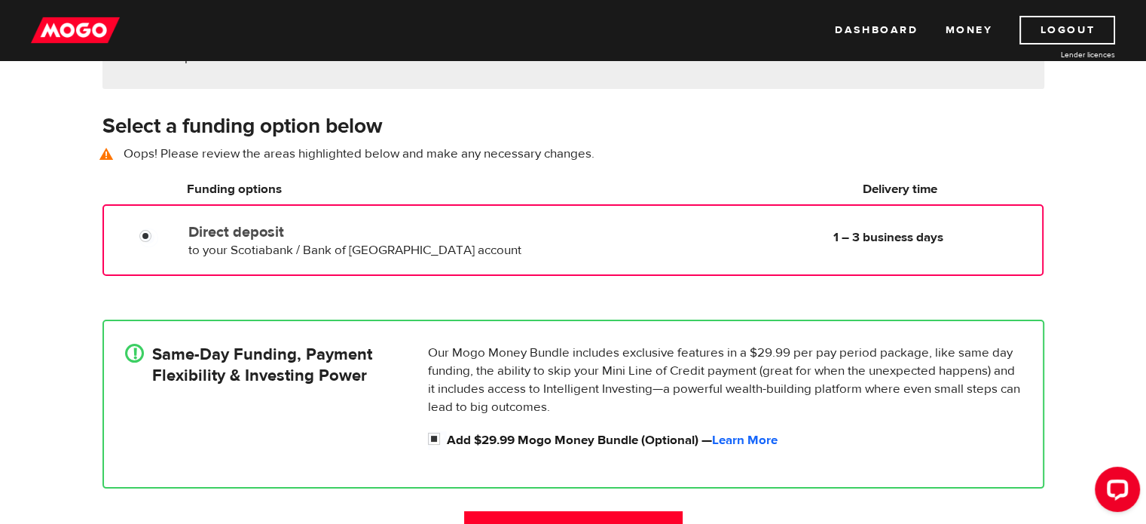
click at [212, 239] on label "Direct deposit" at bounding box center [361, 232] width 346 height 18
click at [158, 239] on input "Direct deposit" at bounding box center [148, 237] width 19 height 19
click at [389, 243] on span "to your Scotiabank / Bank of Nova Scotia account" at bounding box center [354, 250] width 333 height 17
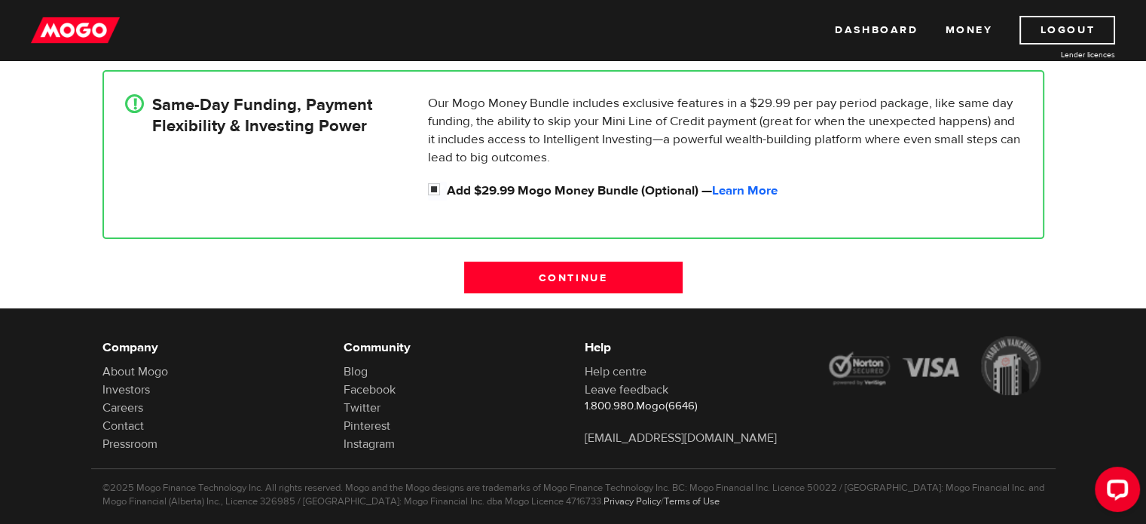
scroll to position [485, 0]
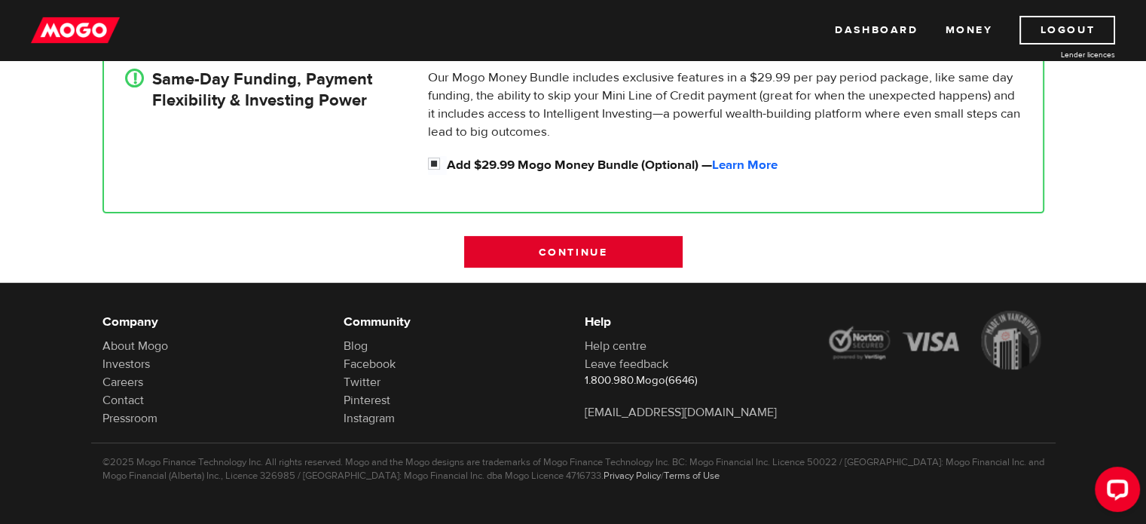
click at [593, 242] on input "Continue" at bounding box center [573, 252] width 219 height 32
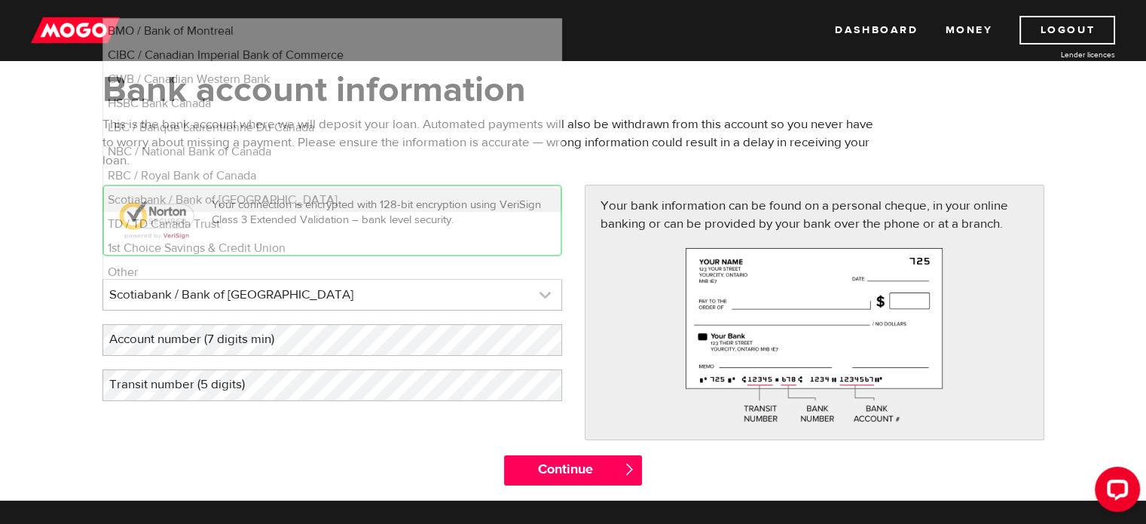
click at [327, 301] on link at bounding box center [332, 295] width 458 height 30
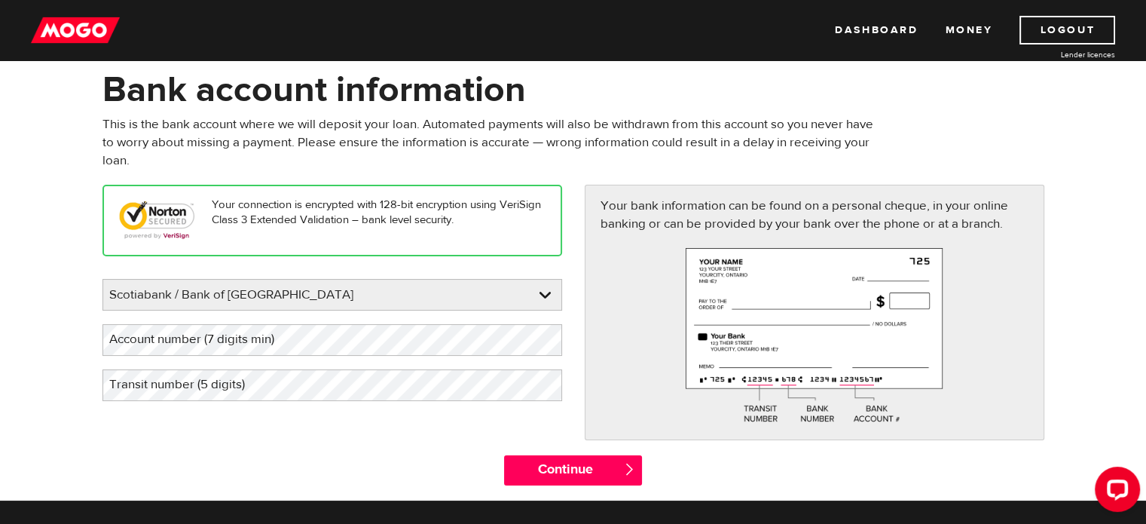
click at [314, 451] on div "Your connection is encrypted with 128-bit encryption using VeriSign Class 3 Ext…" at bounding box center [573, 320] width 965 height 270
click at [282, 343] on label "Account number (7 digits min)" at bounding box center [203, 339] width 203 height 31
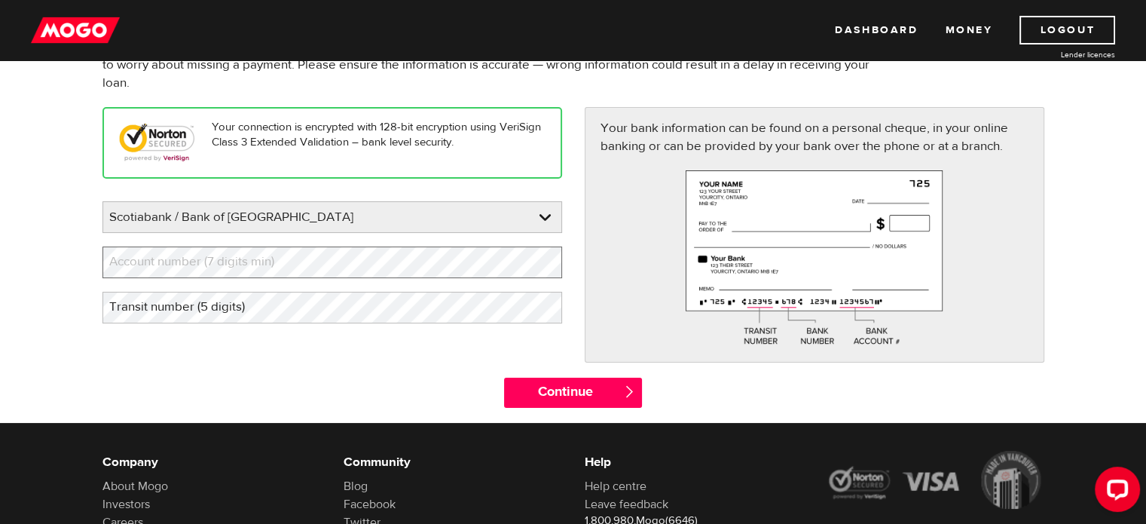
scroll to position [148, 0]
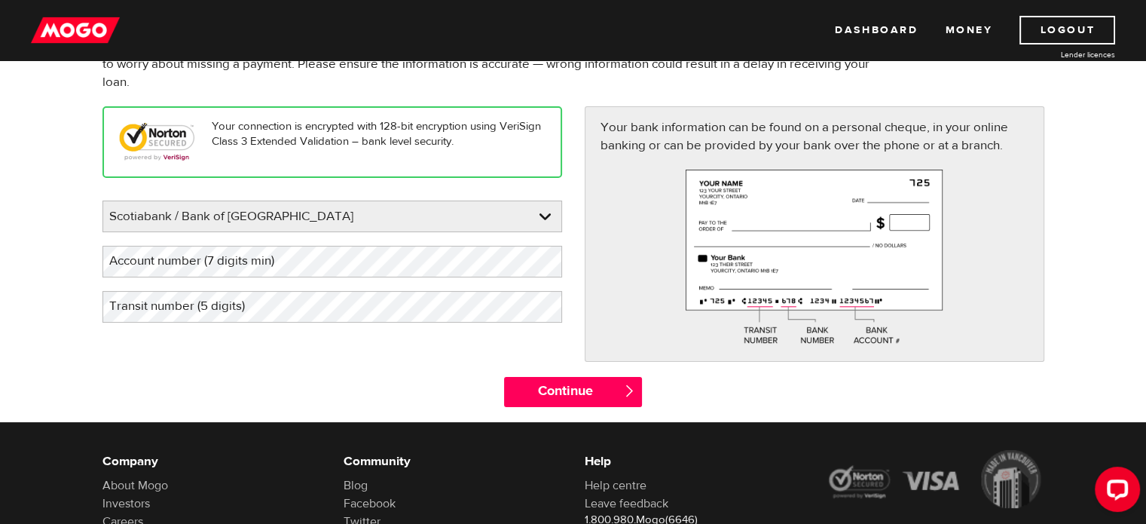
click at [203, 273] on label "Account number (7 digits min)" at bounding box center [203, 261] width 203 height 31
click at [203, 266] on label "Account number (7 digits min)" at bounding box center [203, 261] width 203 height 31
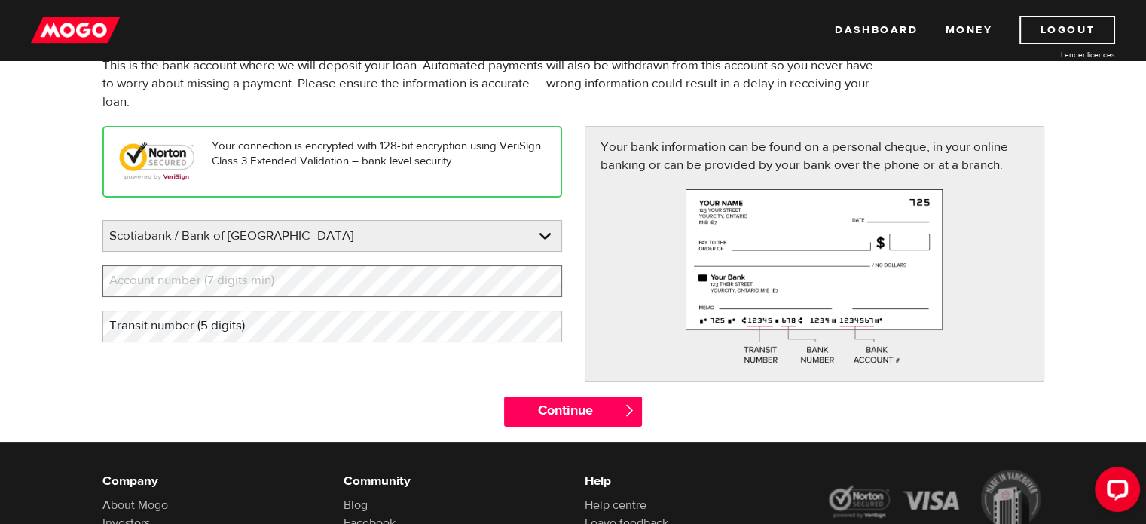
scroll to position [124, 0]
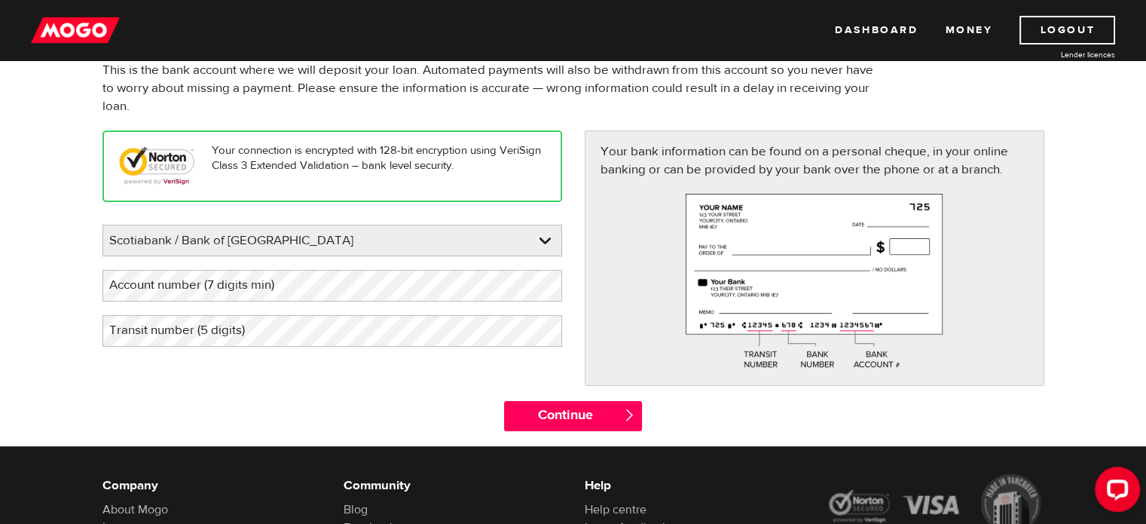
click at [298, 288] on label "Account number (7 digits min)" at bounding box center [203, 285] width 203 height 31
click at [229, 295] on label "Account number (7 digits min)" at bounding box center [203, 285] width 203 height 31
click at [158, 331] on label "Transit number (5 digits)" at bounding box center [188, 330] width 173 height 31
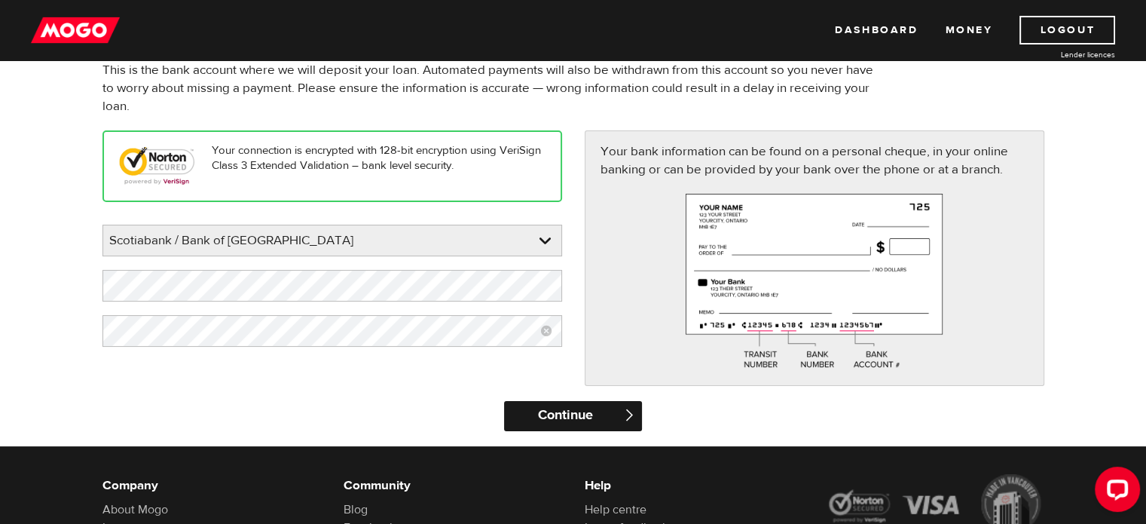
click at [551, 415] on input "Continue" at bounding box center [573, 416] width 138 height 30
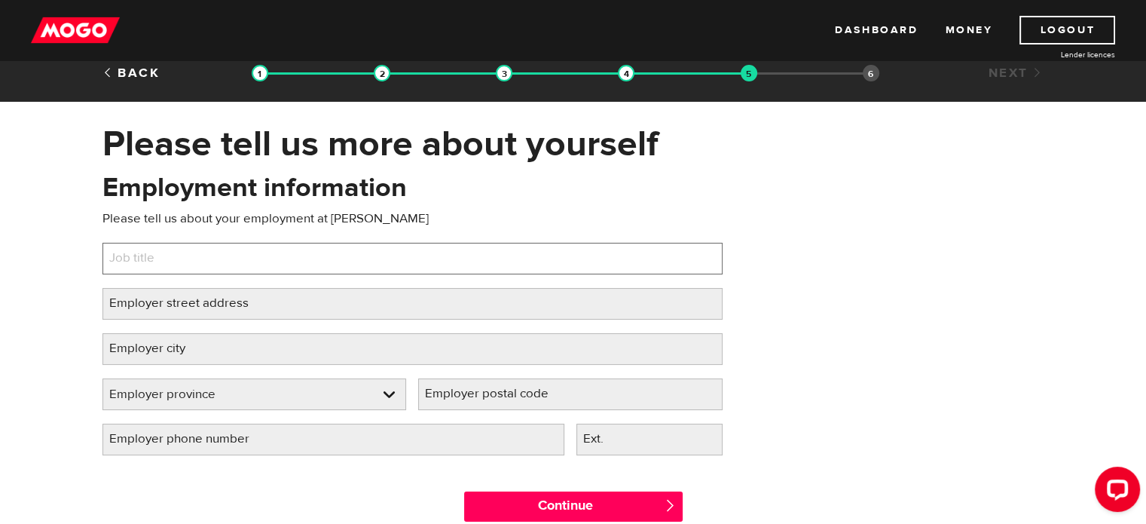
click at [488, 268] on input "Job title" at bounding box center [412, 259] width 620 height 32
click at [214, 259] on input "Job title" at bounding box center [412, 259] width 620 height 32
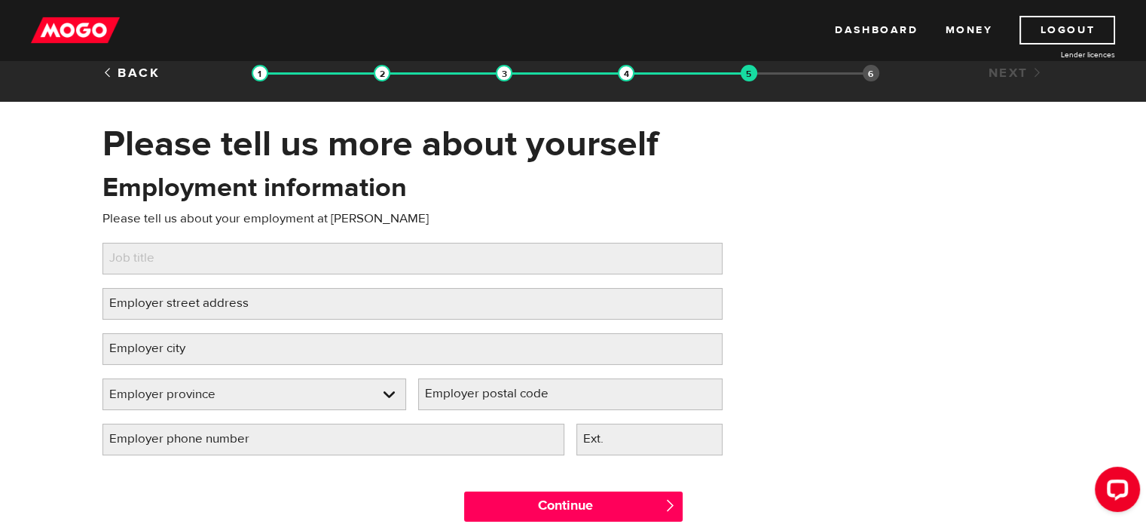
click at [138, 307] on label "Employer street address" at bounding box center [190, 303] width 177 height 31
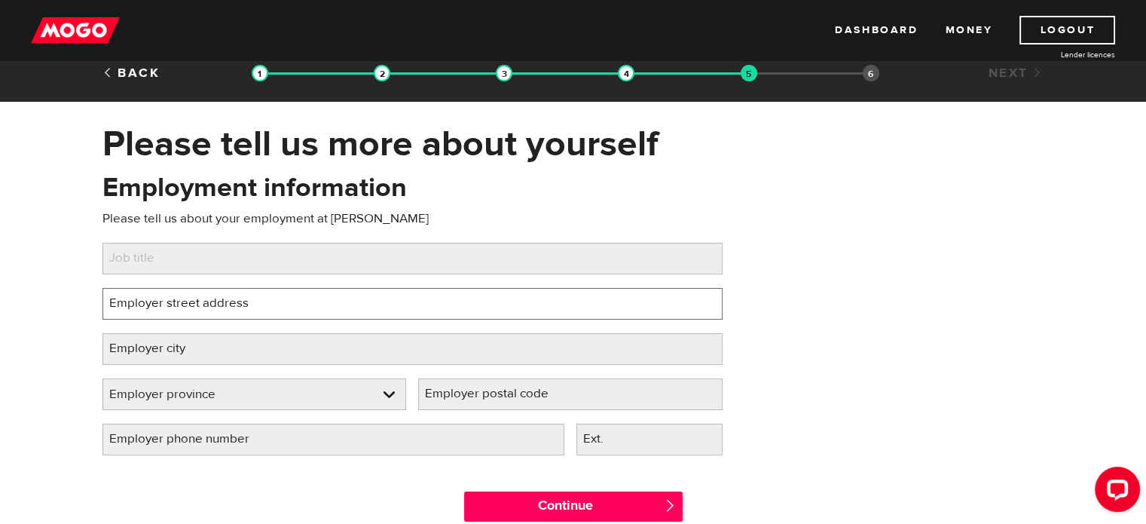
click at [138, 307] on input "Employer street address" at bounding box center [412, 304] width 620 height 32
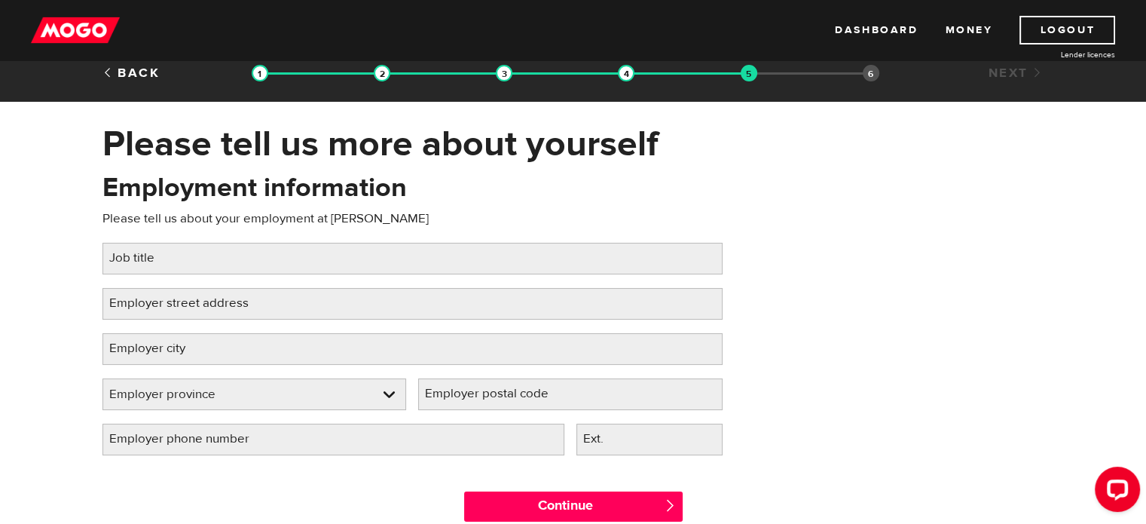
click at [154, 262] on label "Job title" at bounding box center [143, 258] width 83 height 31
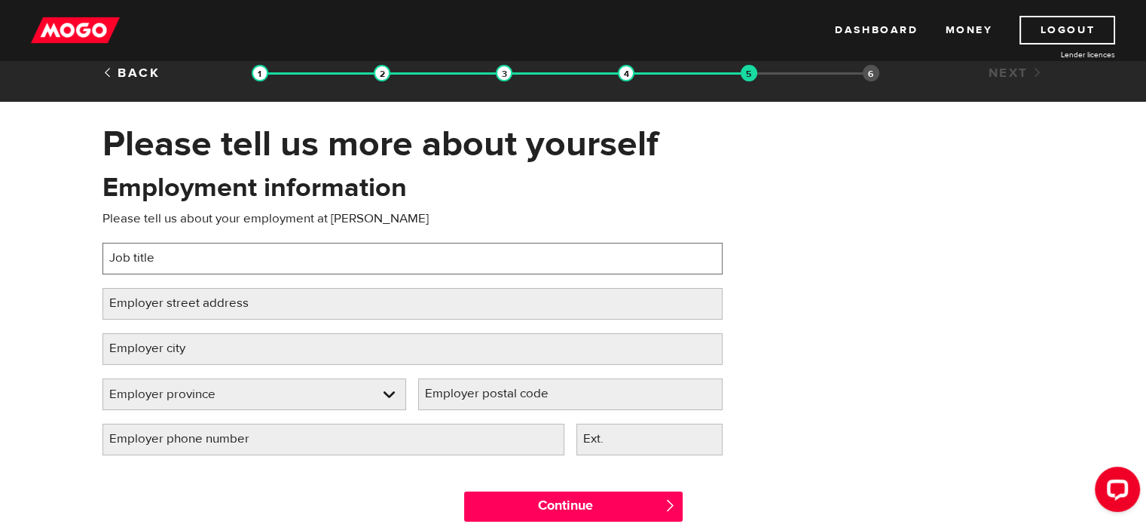
click at [154, 262] on input "Job title" at bounding box center [412, 259] width 620 height 32
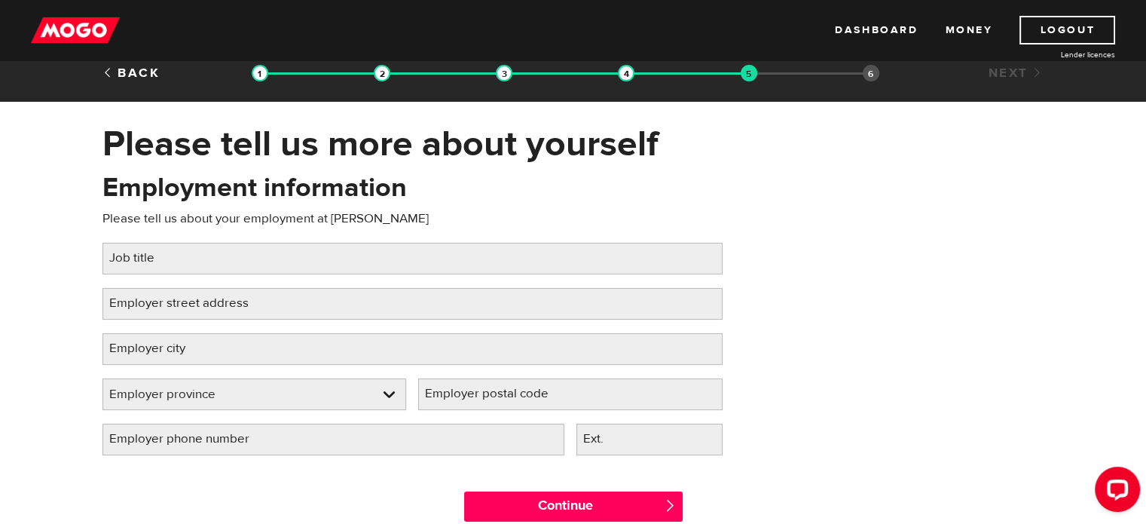
click at [154, 248] on label "Job title" at bounding box center [143, 258] width 83 height 31
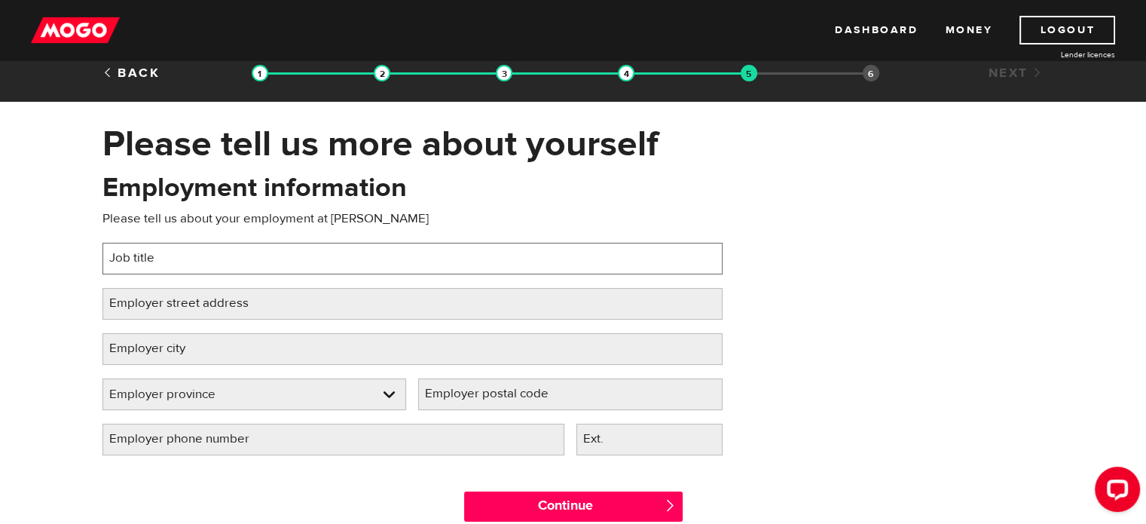
click at [154, 248] on input "Job title" at bounding box center [412, 259] width 620 height 32
type input "early childhood educator"
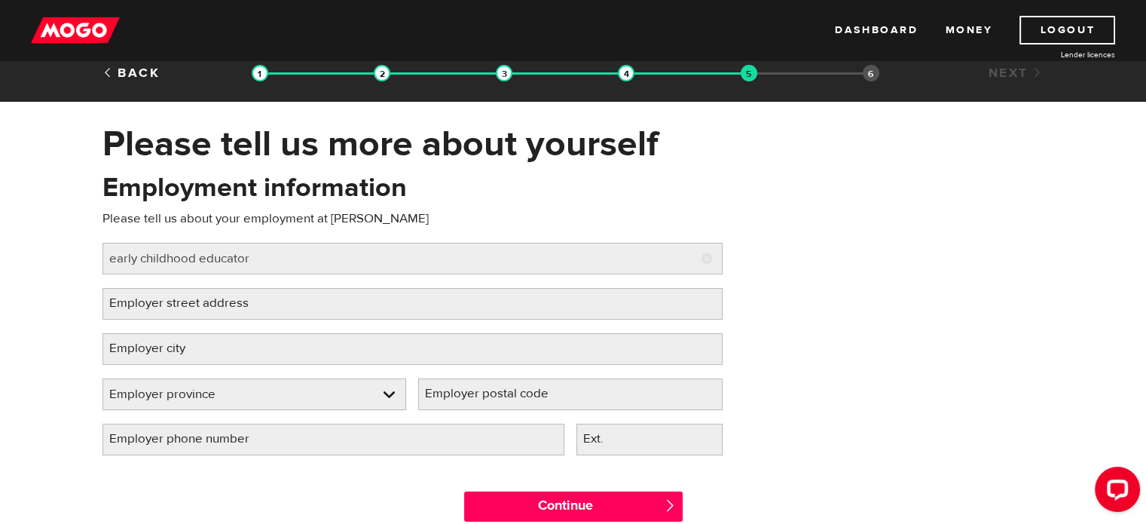
click at [157, 307] on label "Employer street address" at bounding box center [190, 303] width 177 height 31
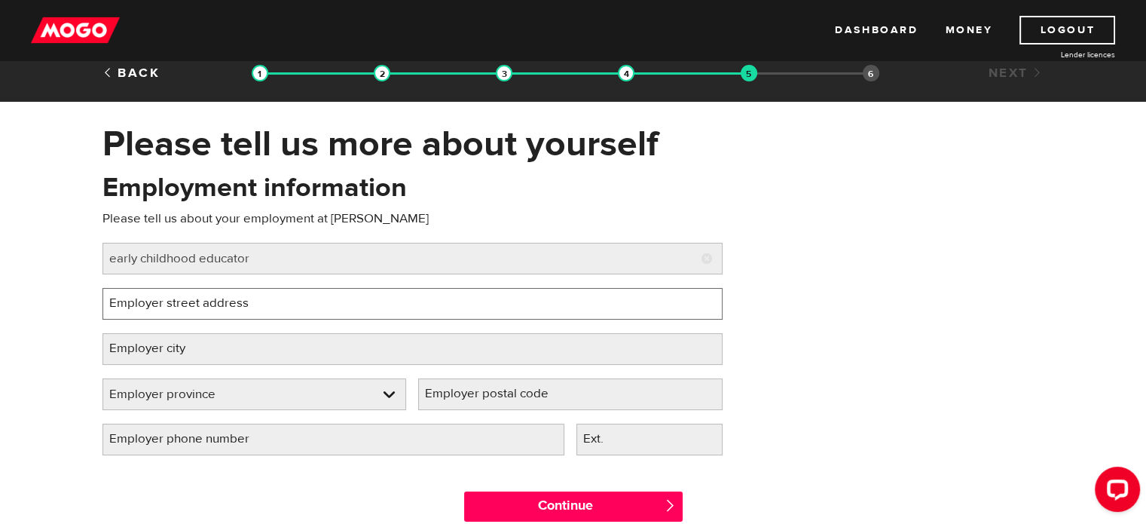
click at [157, 307] on input "Employer street address" at bounding box center [412, 304] width 620 height 32
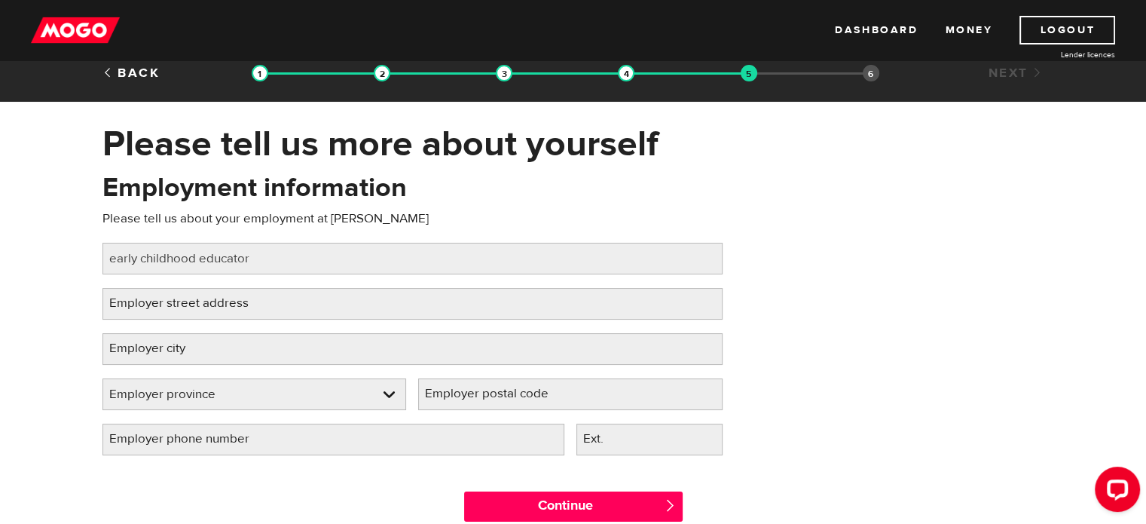
click at [162, 346] on label "Employer city" at bounding box center [159, 348] width 114 height 31
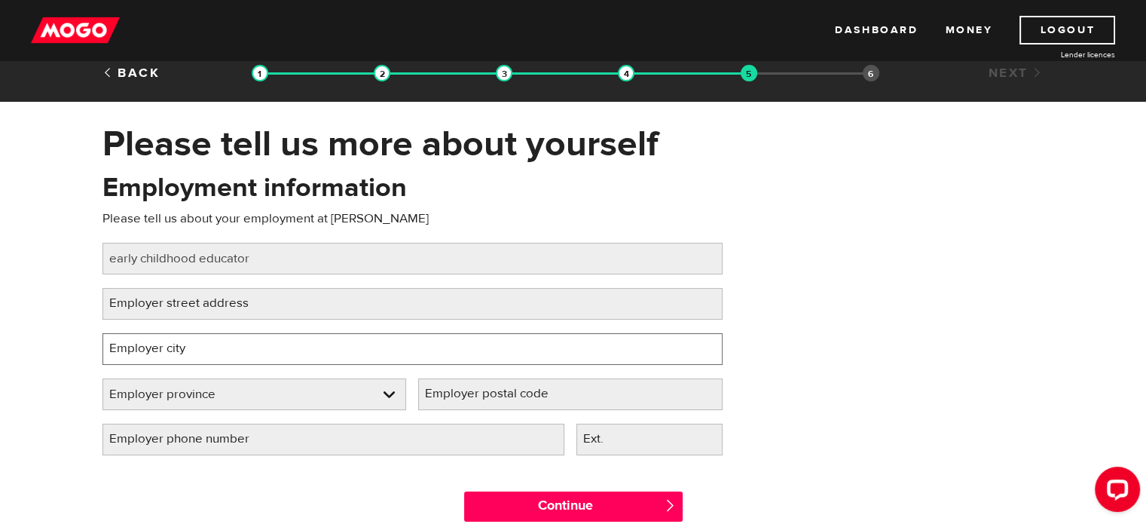
click at [162, 346] on input "Employer city" at bounding box center [412, 349] width 620 height 32
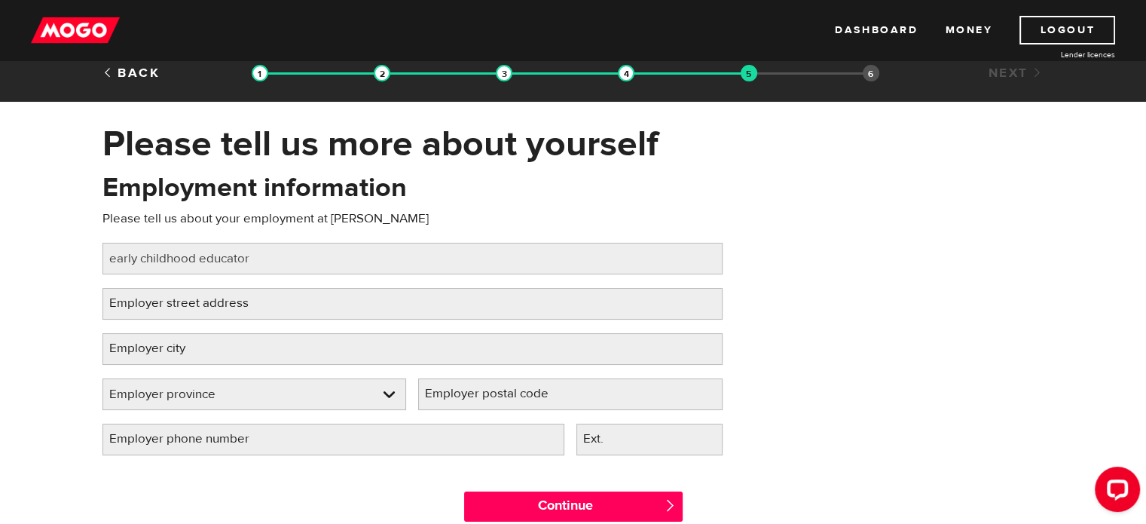
click at [162, 346] on label "Employer city" at bounding box center [159, 348] width 114 height 31
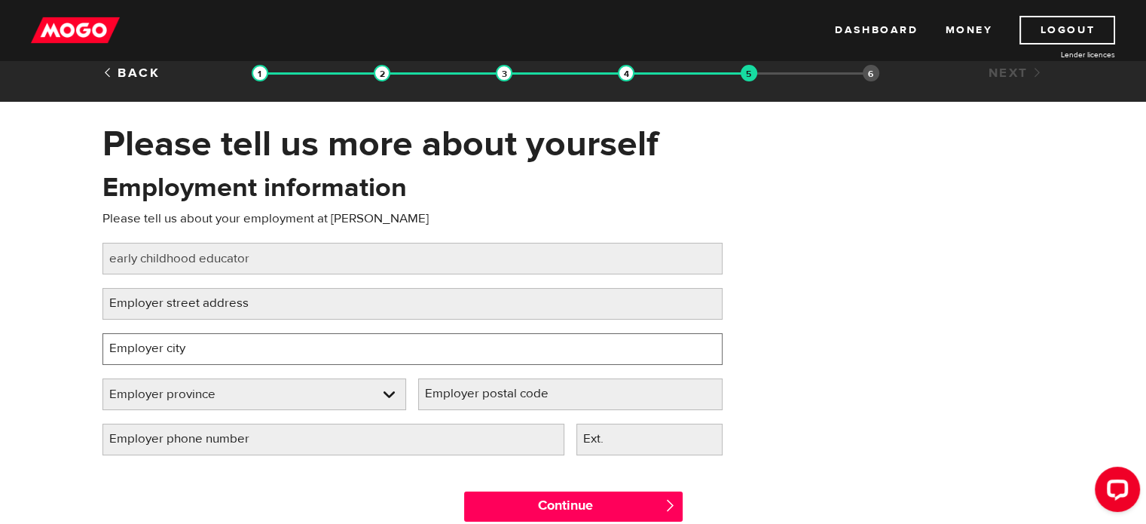
click at [162, 346] on input "Employer city" at bounding box center [412, 349] width 620 height 32
type input "[GEOGRAPHIC_DATA]"
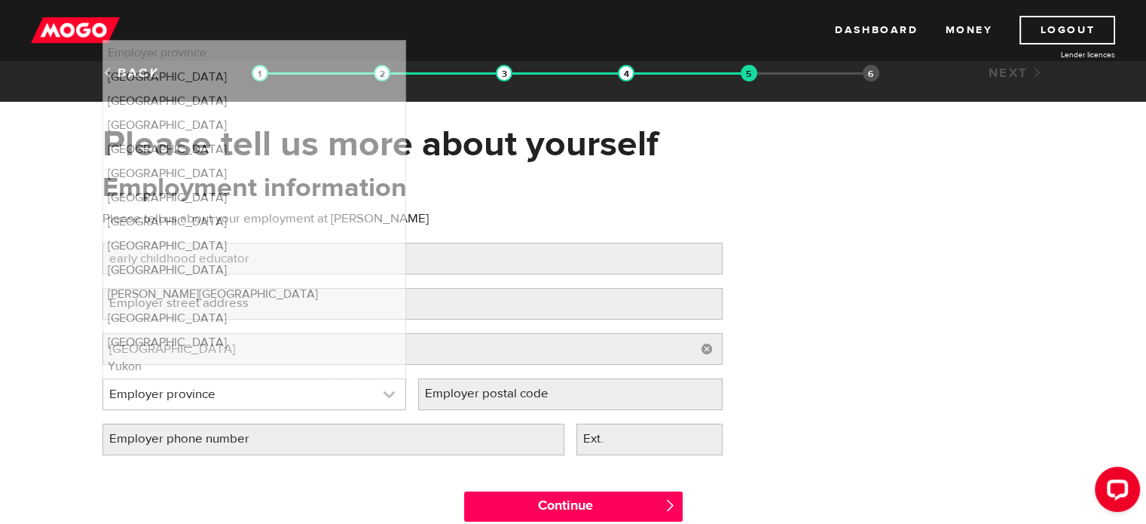
click at [157, 387] on link at bounding box center [254, 394] width 303 height 30
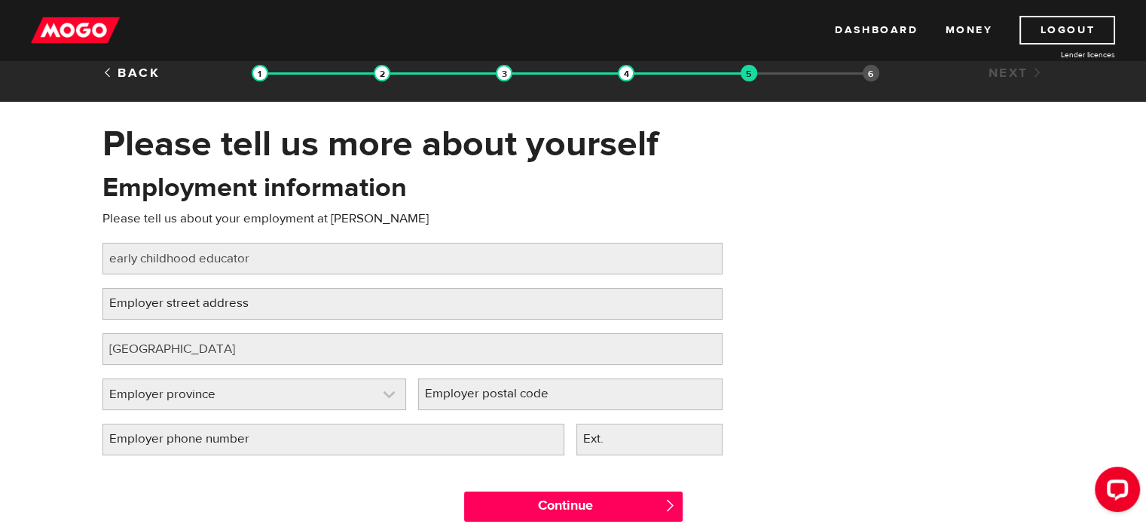
click at [173, 396] on link at bounding box center [254, 394] width 303 height 30
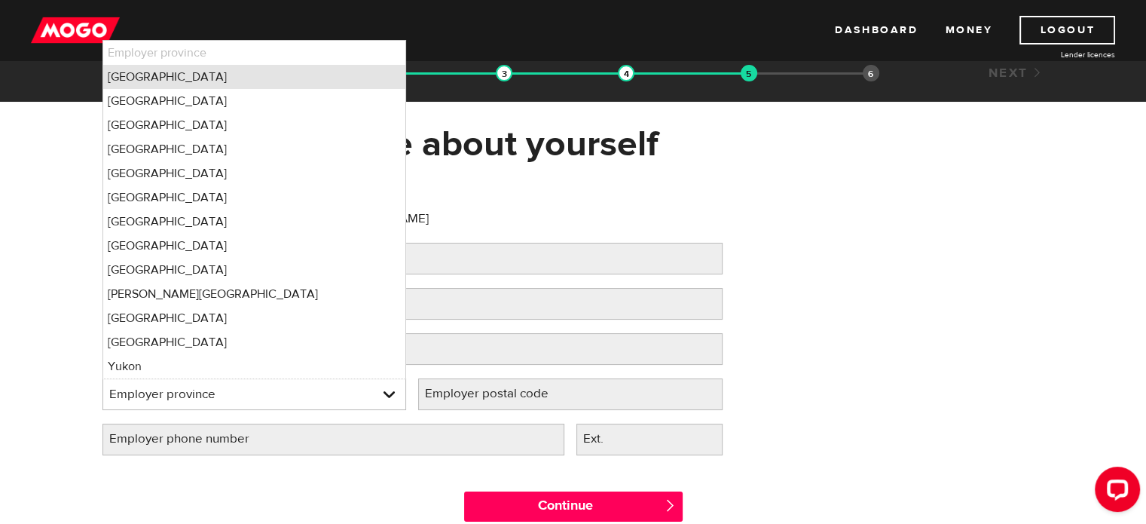
click at [217, 84] on li "Alberta" at bounding box center [254, 77] width 303 height 24
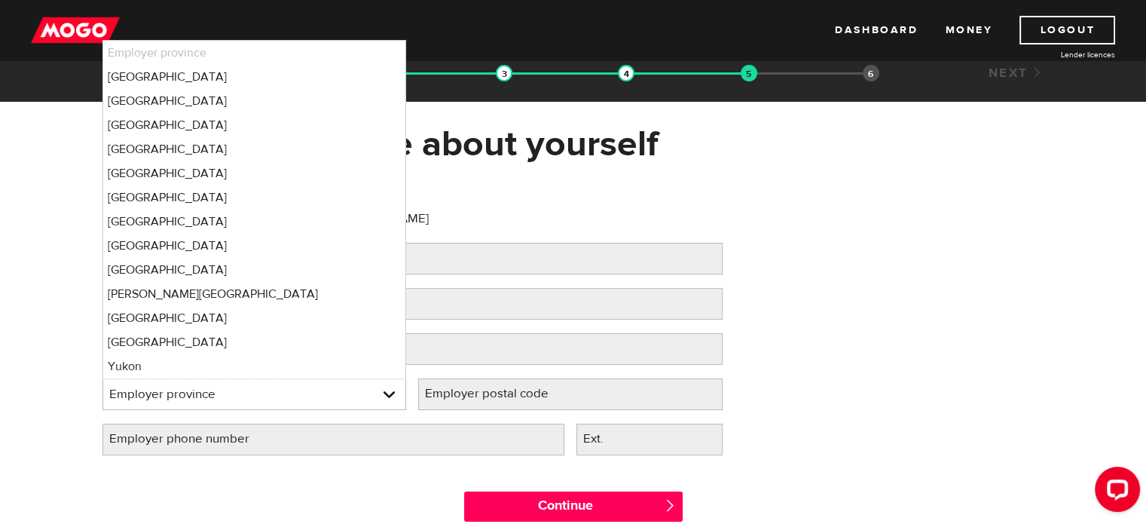
select select "AB"
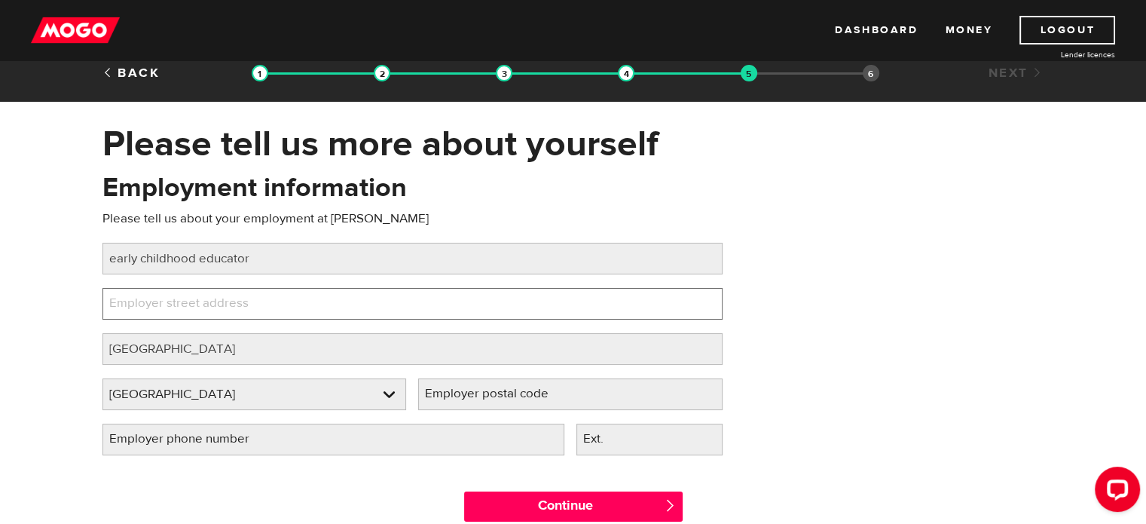
click at [368, 311] on input "Employer street address" at bounding box center [412, 304] width 620 height 32
click at [297, 317] on input "Employer street address" at bounding box center [412, 304] width 620 height 32
paste input "7835 76 Ave NW, Edmonton, AB T6C 2N1"
click at [353, 301] on input "7835 76 Ave NW, Edmonton, AB T6C 2N1" at bounding box center [412, 304] width 620 height 32
type input "7835 76 Ave NW, Edmonton, AB T6C 2N1"
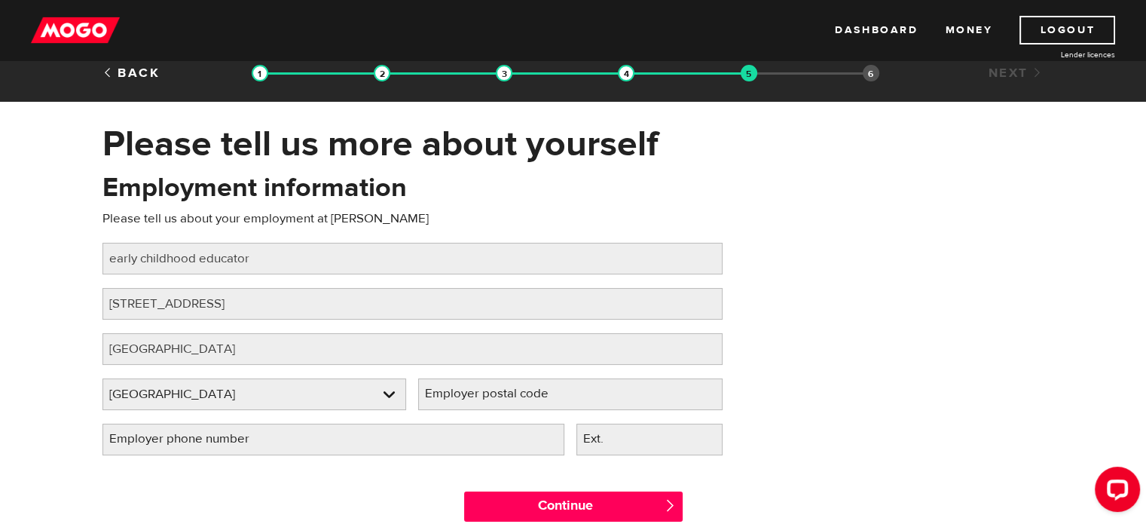
click at [0, 332] on div "Please tell us more about yourself Oops! Please review the areas highlighted be…" at bounding box center [573, 329] width 1146 height 415
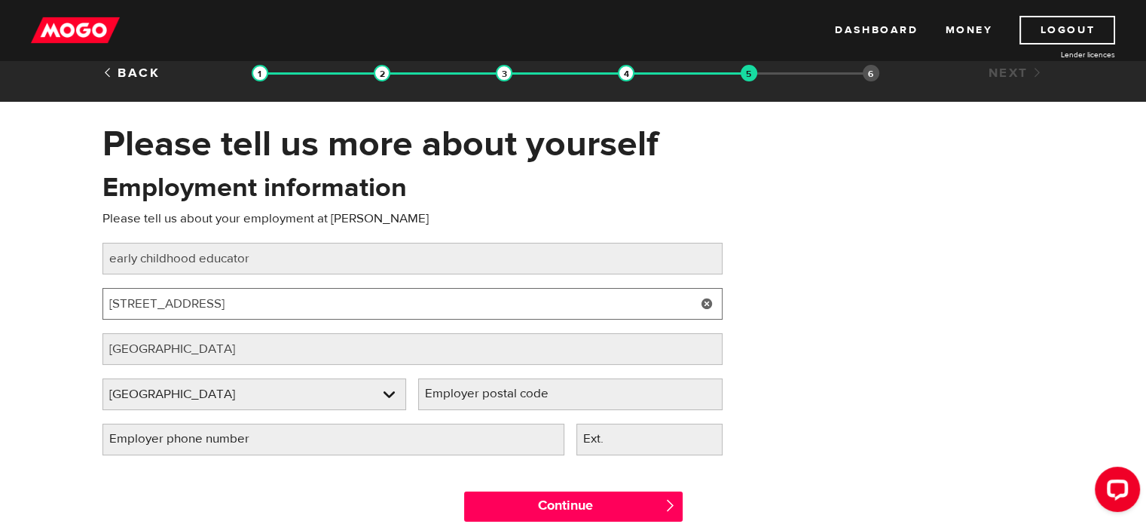
drag, startPoint x: 210, startPoint y: 302, endPoint x: 231, endPoint y: 300, distance: 21.2
click at [231, 300] on input "7835 76 Ave NW, Edmonton, AB T6C 2N1" at bounding box center [412, 304] width 620 height 32
drag, startPoint x: 292, startPoint y: 301, endPoint x: 357, endPoint y: 301, distance: 64.8
click at [357, 301] on input "7835 76 Ave NW, Edmonton, AB T6C 2N1" at bounding box center [412, 304] width 620 height 32
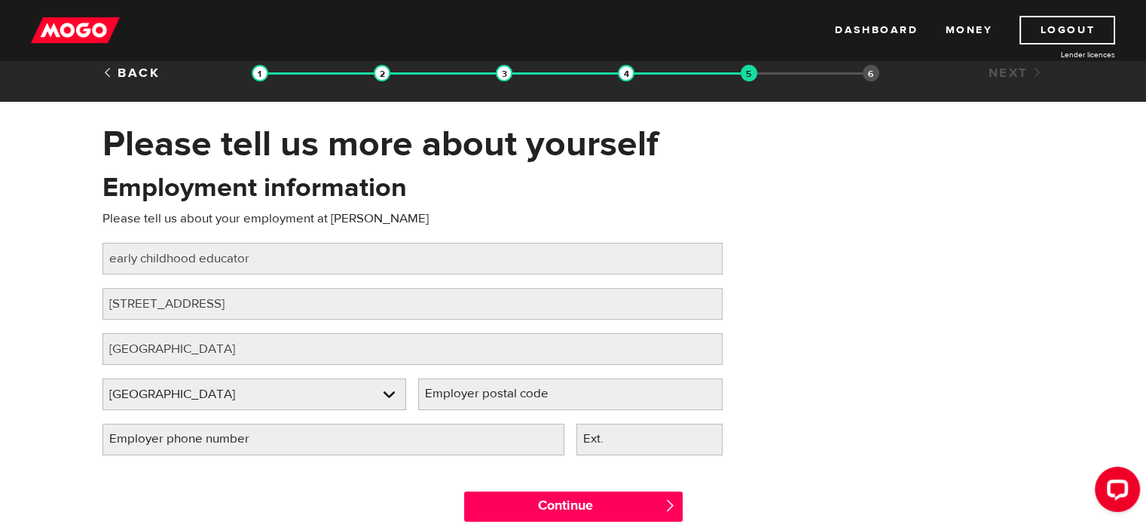
click at [430, 387] on label "Employer postal code" at bounding box center [498, 393] width 161 height 31
click at [430, 387] on input "Employer postal code" at bounding box center [570, 394] width 304 height 32
paste input "T6C 2N1"
type input "T6C 2N1"
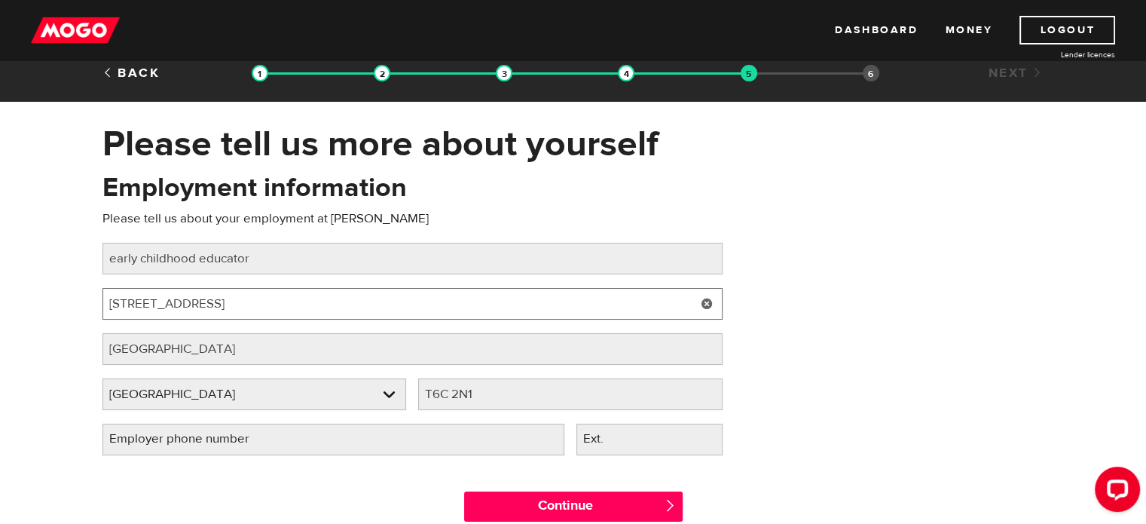
drag, startPoint x: 202, startPoint y: 302, endPoint x: 364, endPoint y: 292, distance: 162.4
click at [364, 292] on input "7835 76 Ave NW, Edmonton, AB T6C 2N1" at bounding box center [412, 304] width 620 height 32
type input "7835 76 Ave NW"
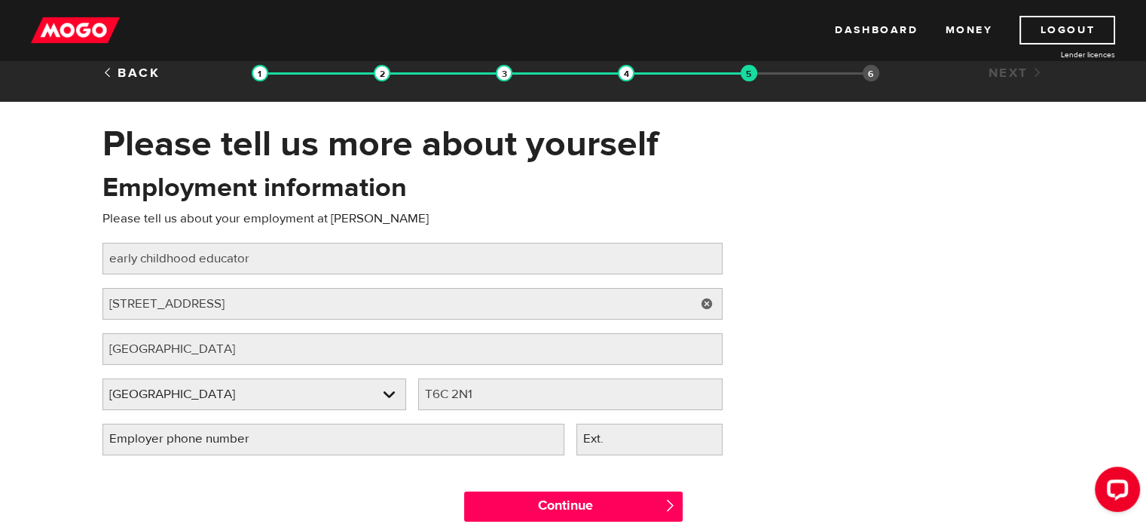
click at [236, 432] on label "Employer phone number" at bounding box center [191, 439] width 178 height 31
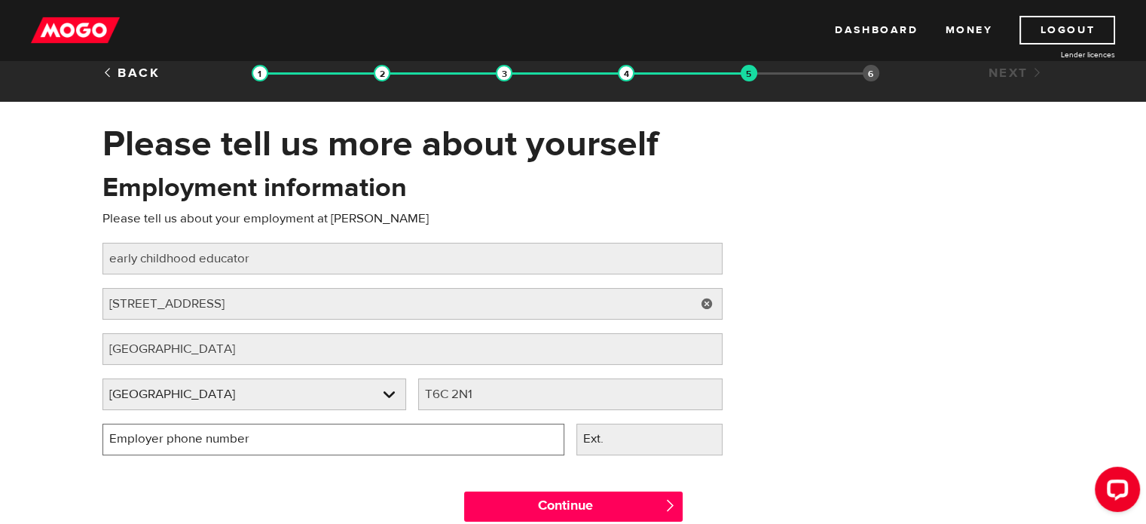
click at [236, 432] on input "Employer phone number" at bounding box center [333, 440] width 462 height 32
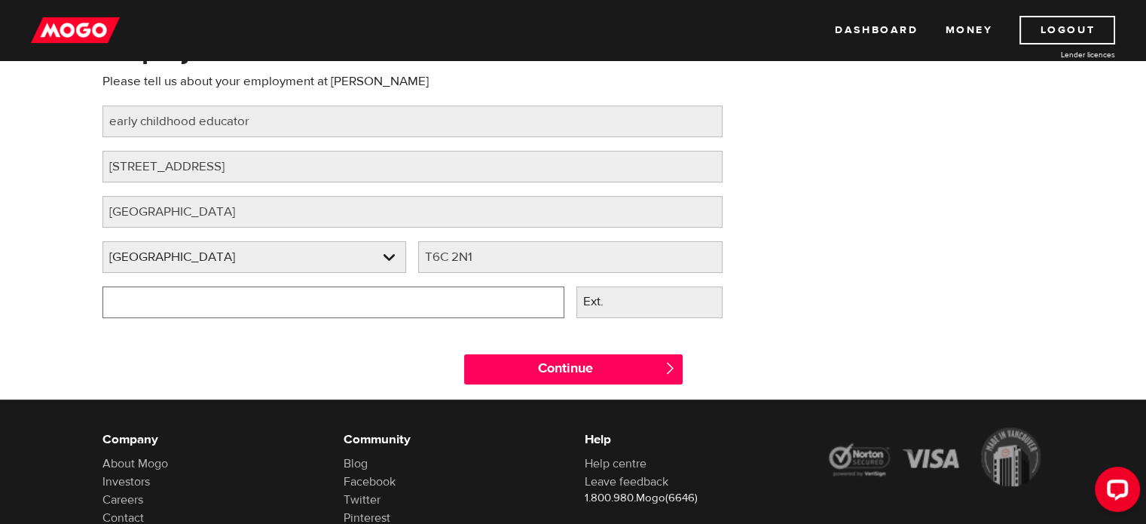
scroll to position [150, 0]
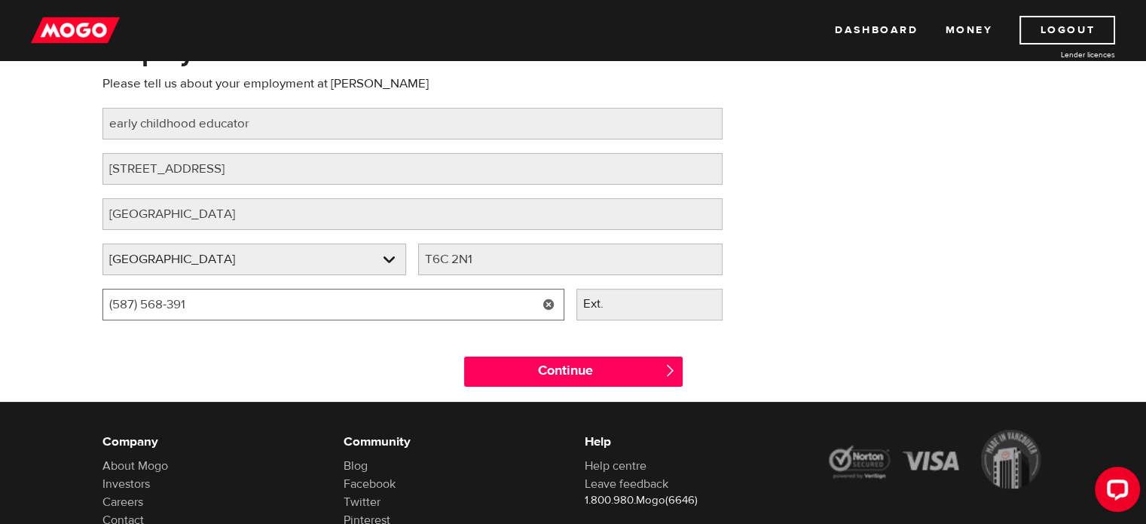
type input "(587) 568-3913"
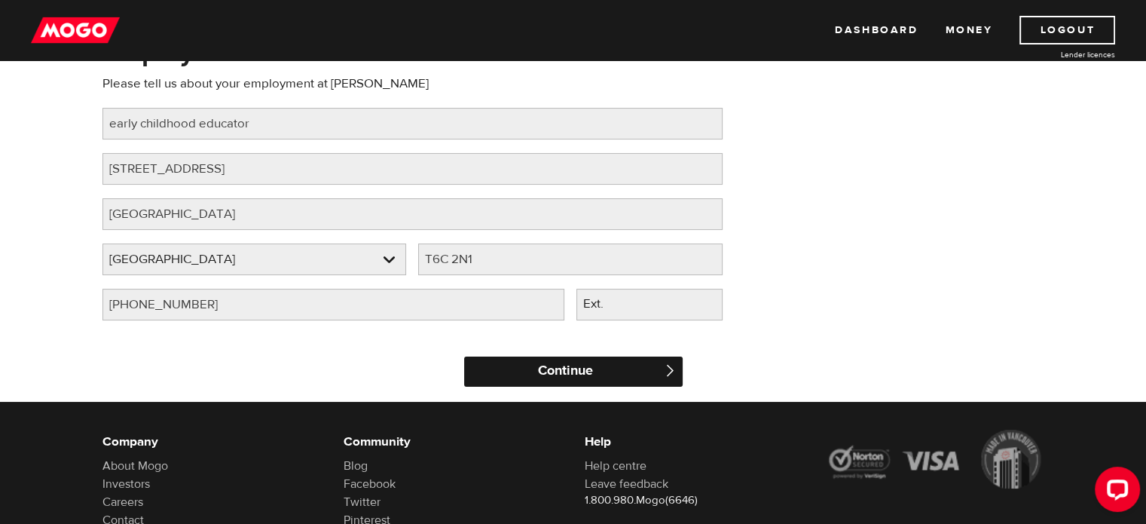
click at [528, 375] on input "Continue" at bounding box center [573, 371] width 219 height 30
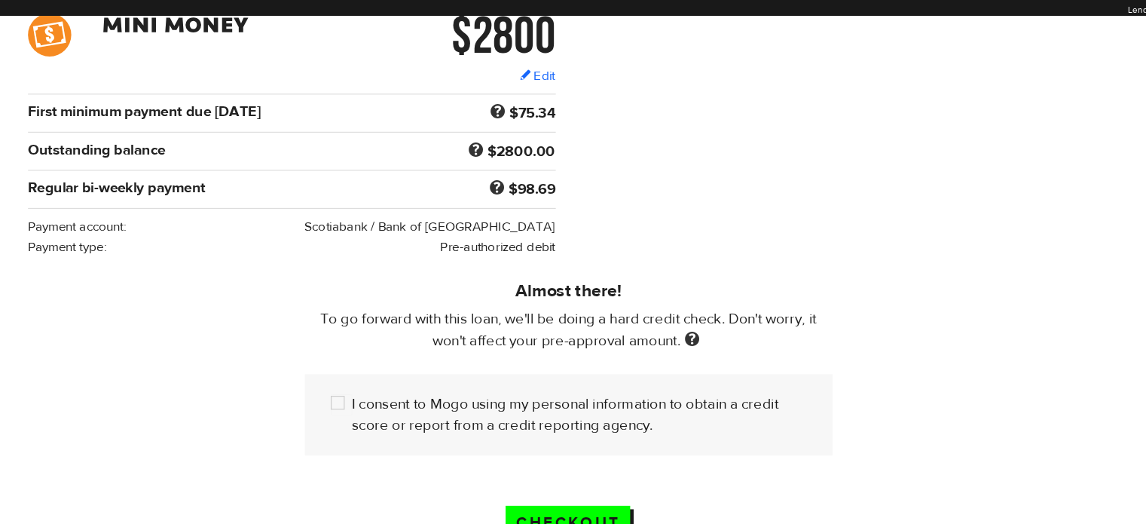
scroll to position [244, 0]
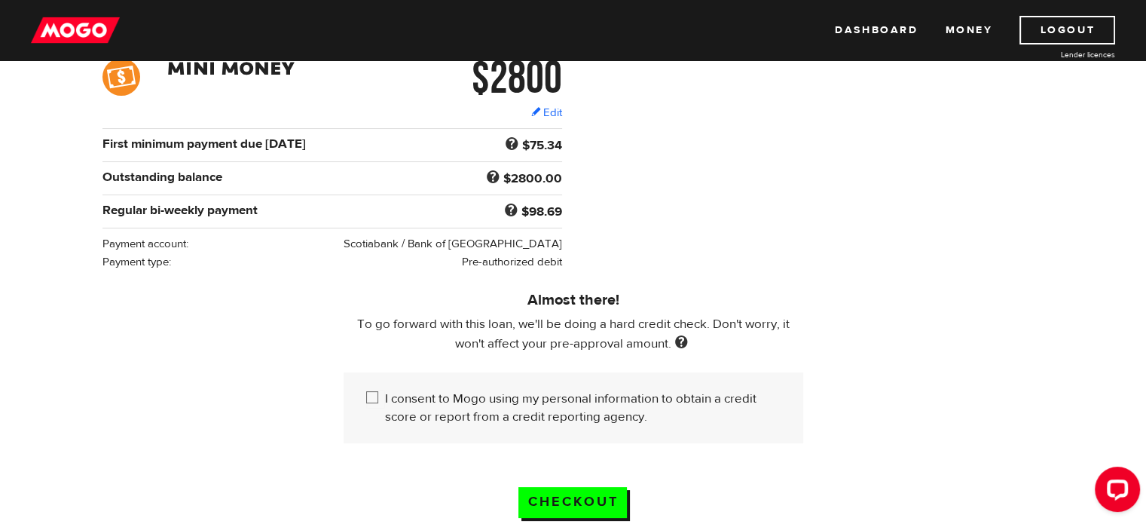
click at [372, 397] on input "I consent to Mogo using my personal information to obtain a credit score or rep…" at bounding box center [375, 399] width 19 height 19
checkbox input "true"
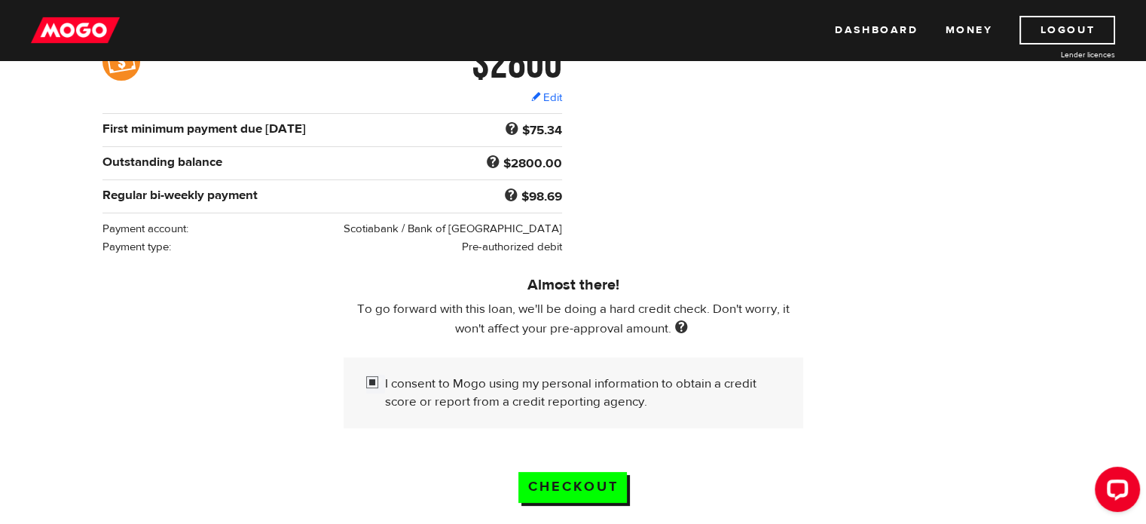
scroll to position [262, 0]
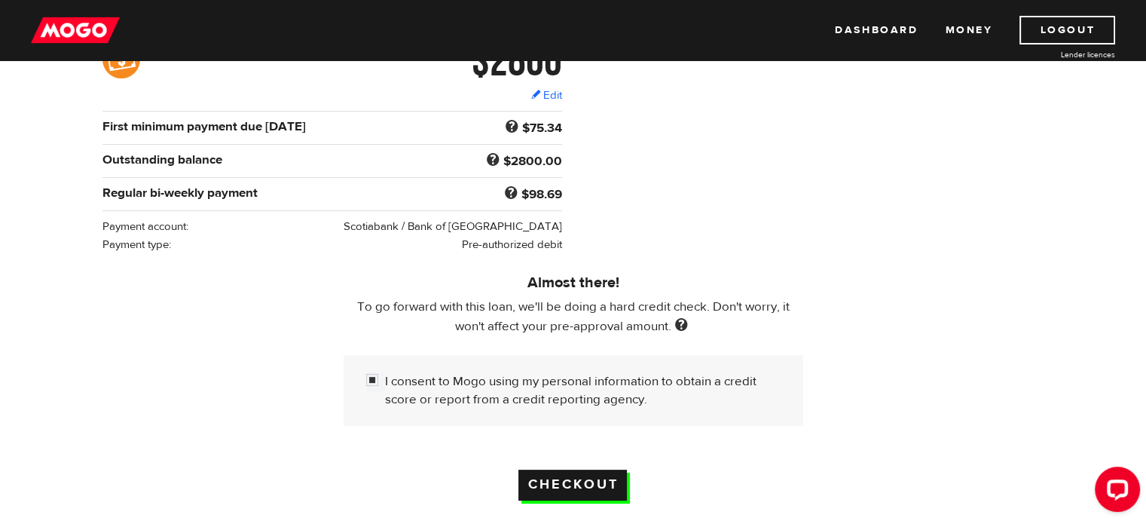
click at [562, 477] on input "Checkout" at bounding box center [573, 485] width 109 height 31
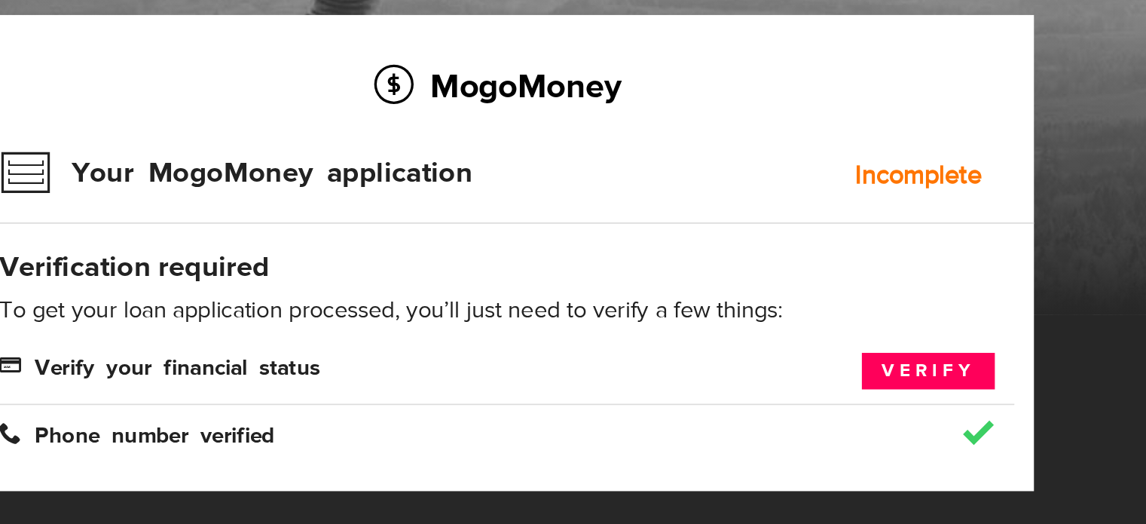
scroll to position [17, 0]
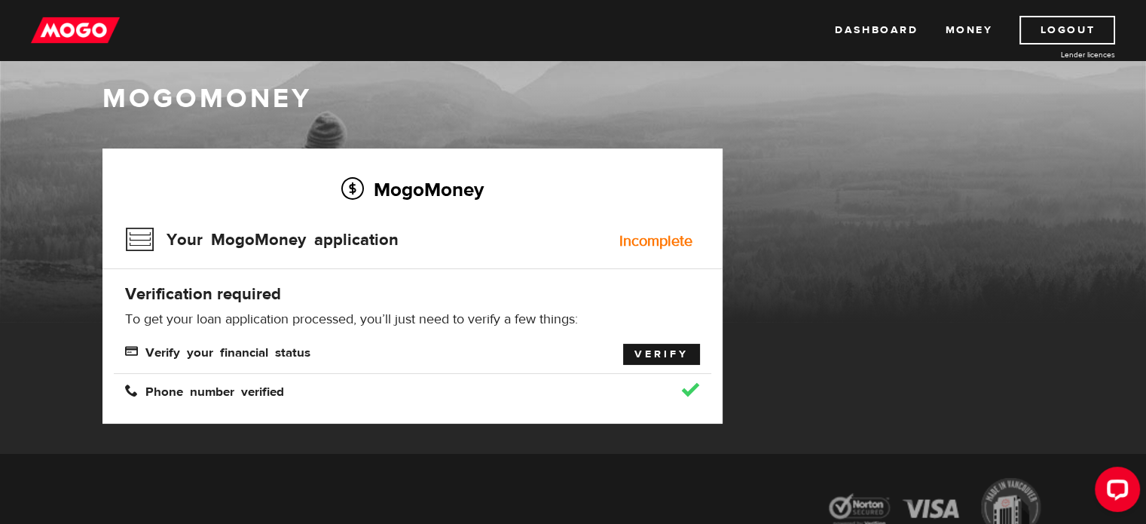
click at [668, 352] on link "Verify" at bounding box center [661, 354] width 77 height 21
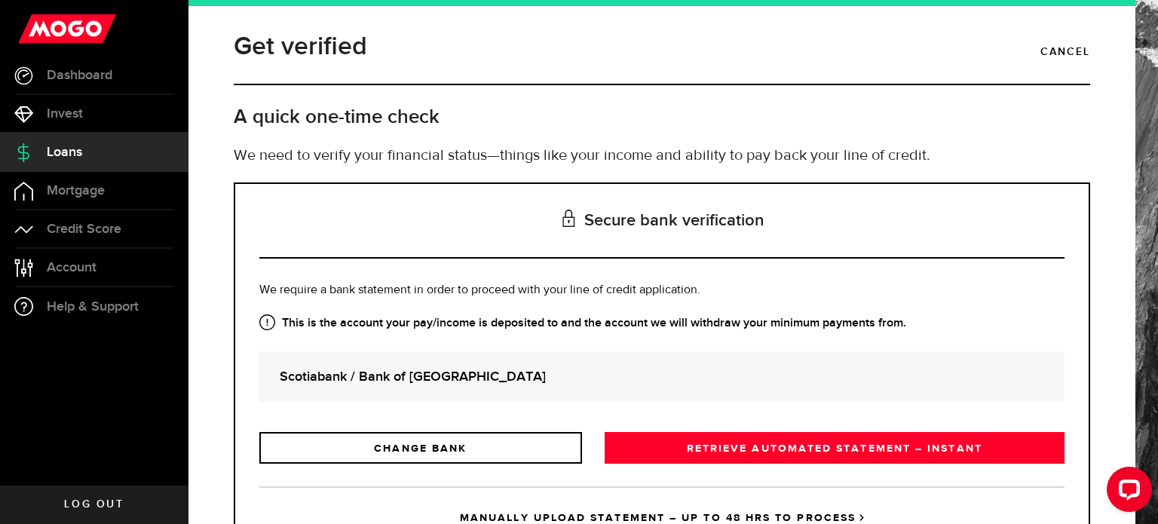
scroll to position [69, 0]
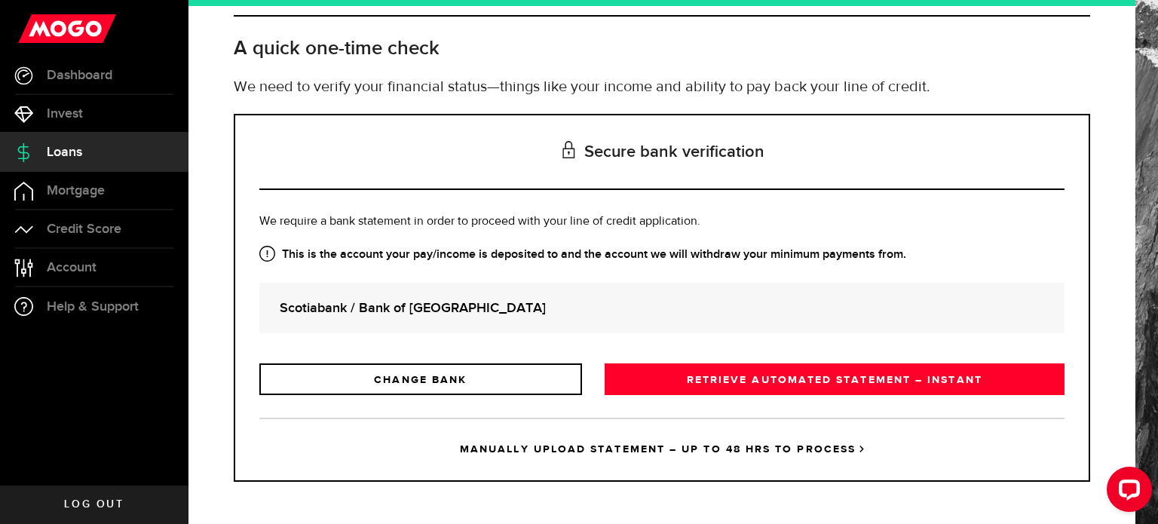
click at [673, 395] on div "Secure bank verification Is this the bank account you want us to get your bank …" at bounding box center [662, 298] width 856 height 368
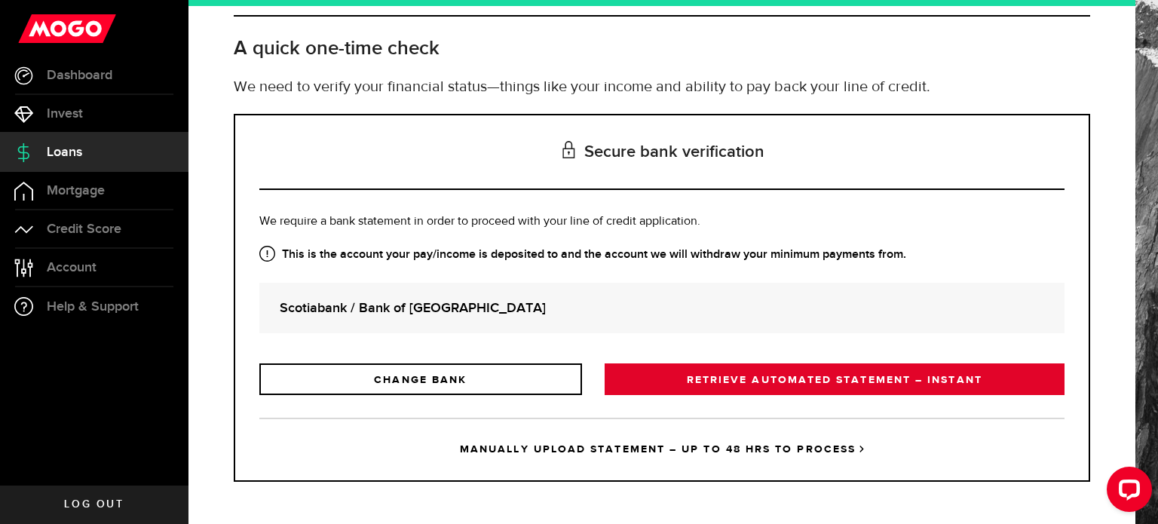
click at [676, 390] on link "RETRIEVE AUTOMATED STATEMENT – INSTANT" at bounding box center [834, 379] width 460 height 32
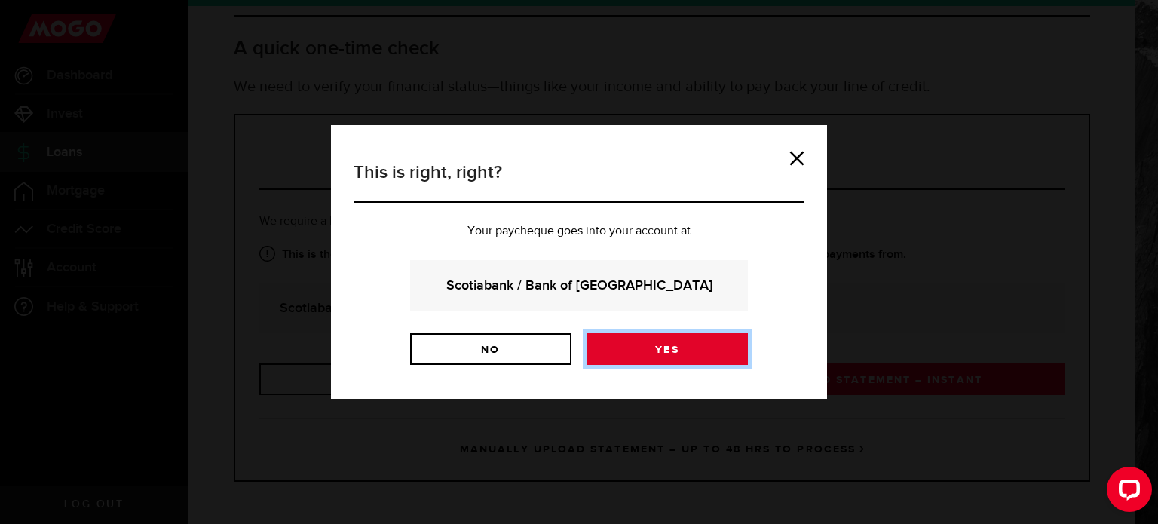
click at [638, 341] on link "Yes" at bounding box center [666, 349] width 161 height 32
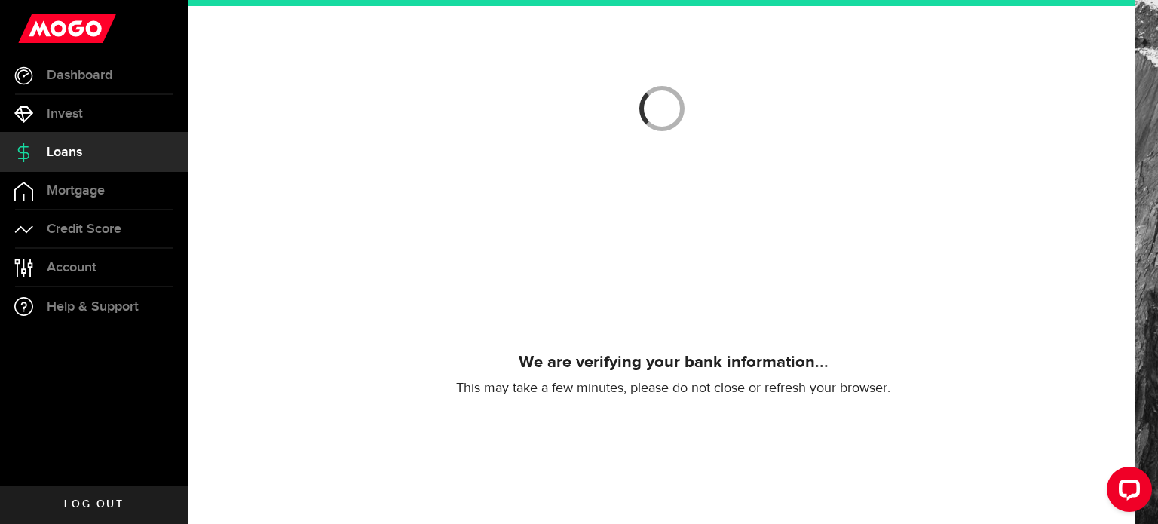
scroll to position [106, 0]
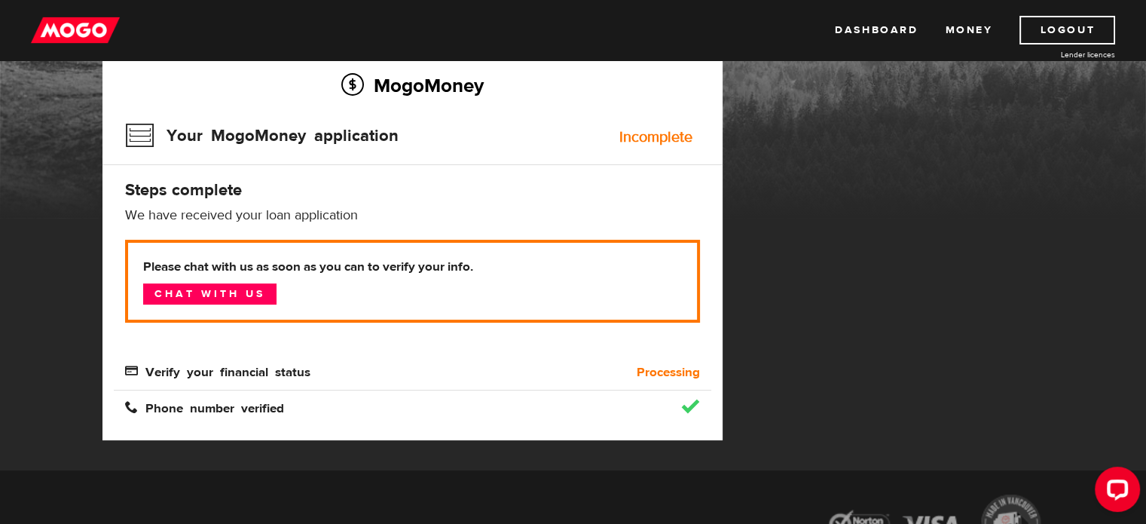
scroll to position [137, 0]
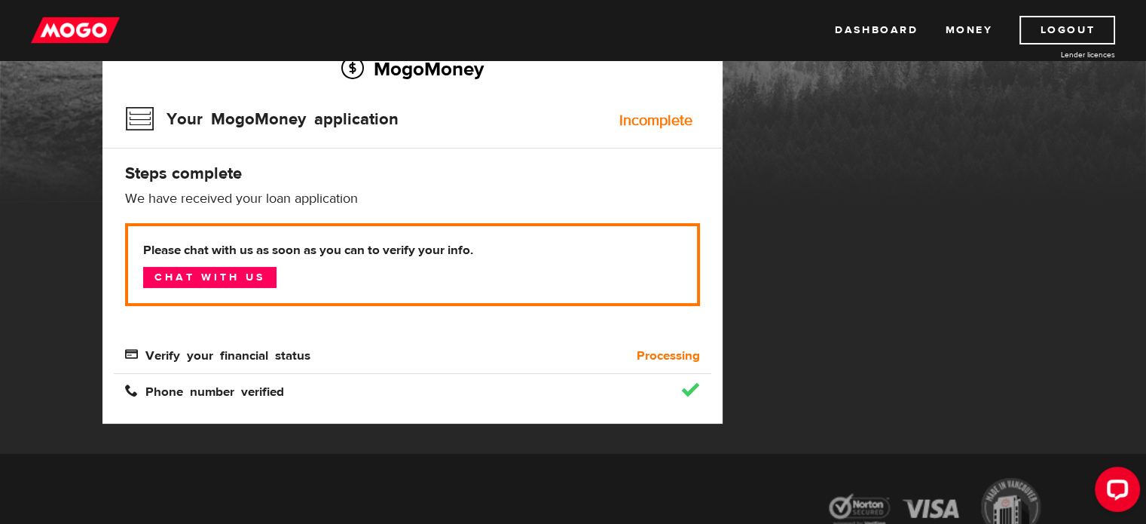
drag, startPoint x: 317, startPoint y: 410, endPoint x: 286, endPoint y: 358, distance: 60.1
click at [286, 358] on span "Verify your financial status" at bounding box center [217, 353] width 185 height 13
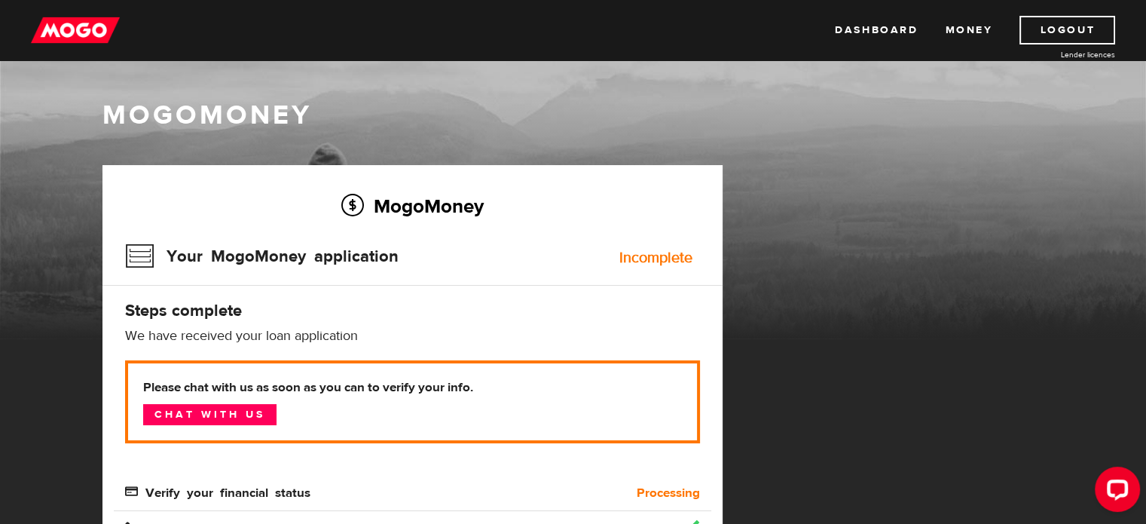
scroll to position [50, 0]
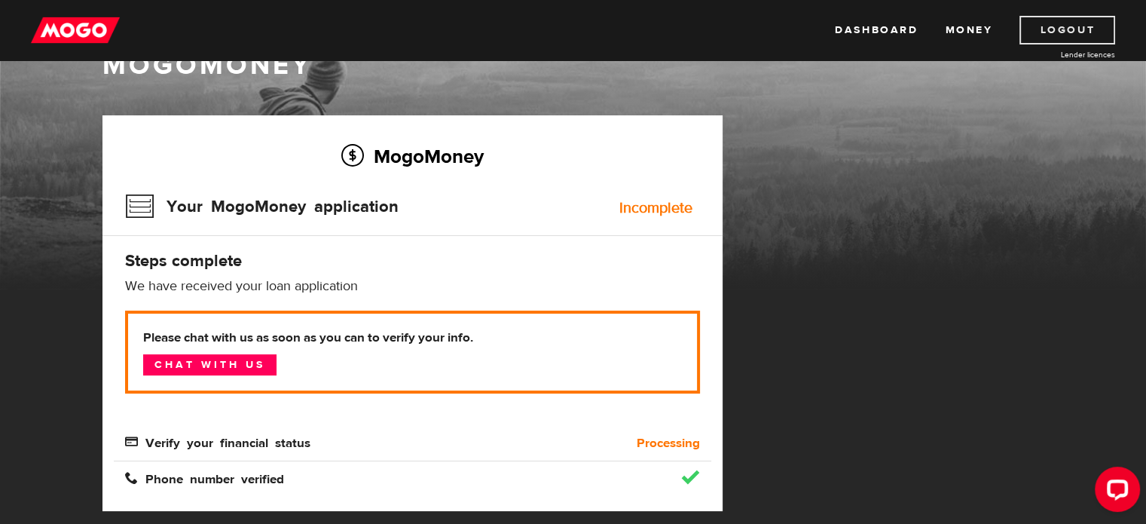
click at [1064, 21] on link "Logout" at bounding box center [1068, 30] width 96 height 29
